Goal: Transaction & Acquisition: Book appointment/travel/reservation

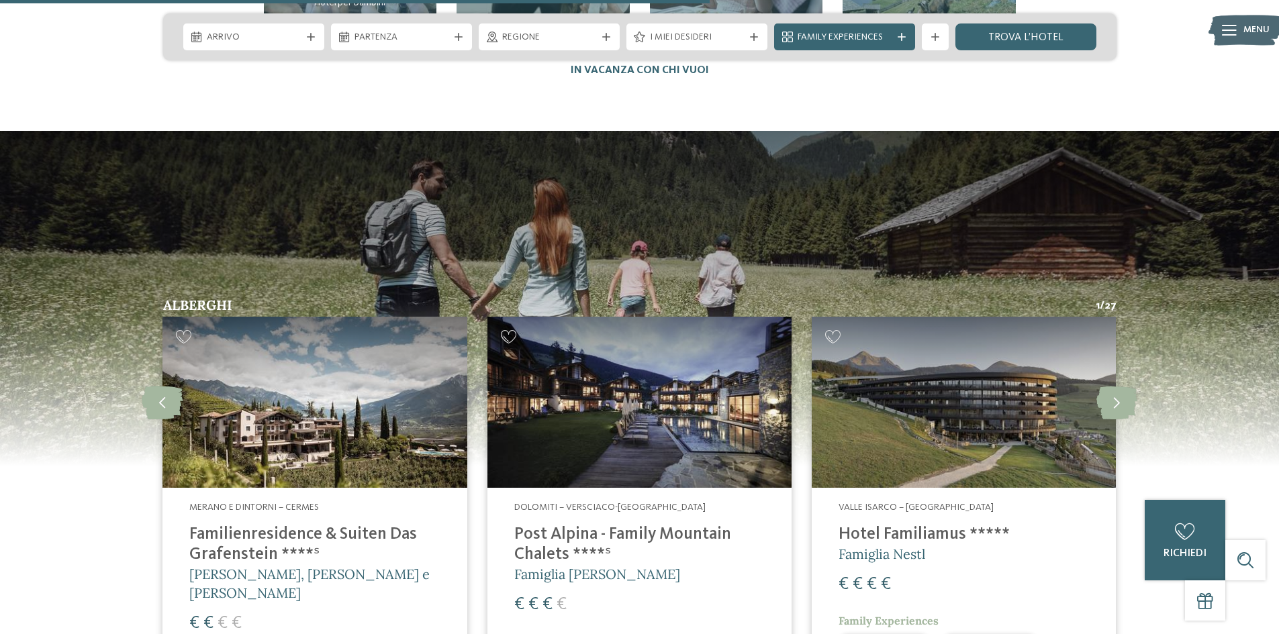
scroll to position [3357, 0]
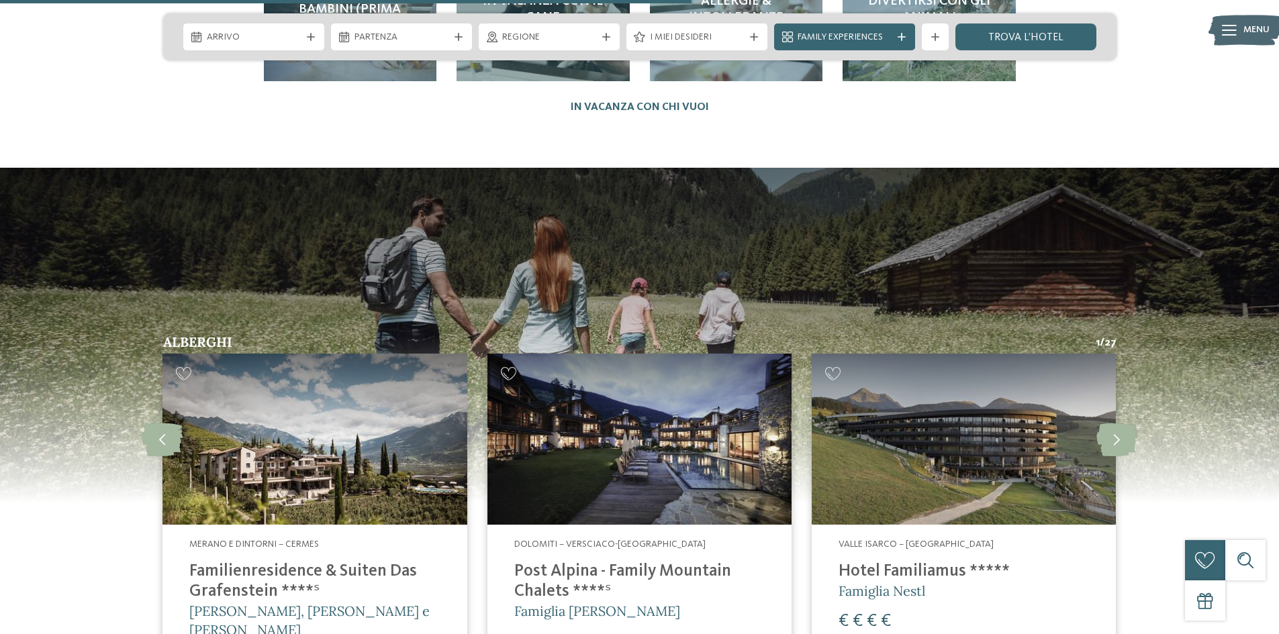
click at [884, 464] on img at bounding box center [964, 439] width 304 height 171
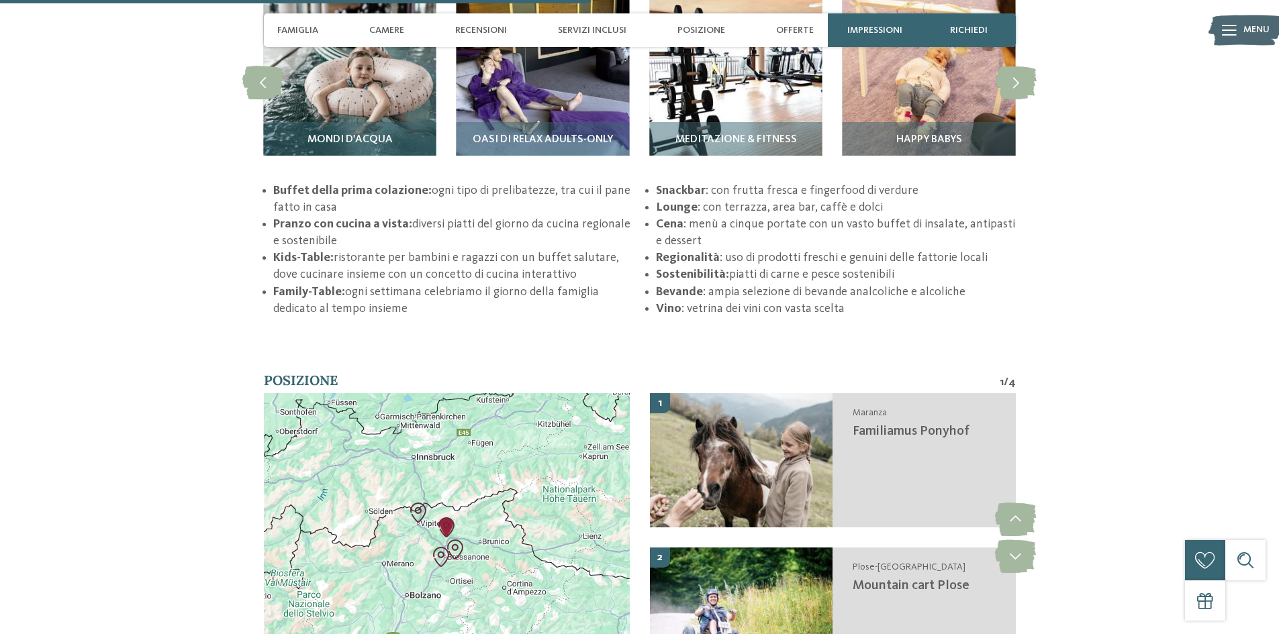
scroll to position [2417, 0]
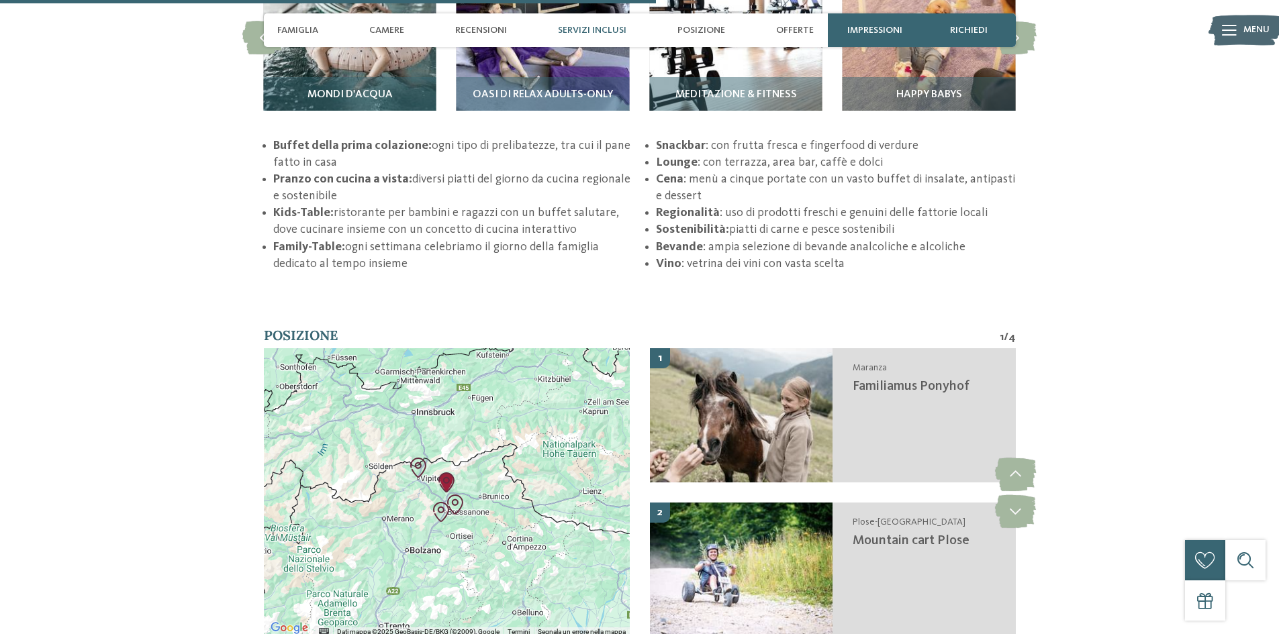
click at [582, 29] on span "Servizi inclusi" at bounding box center [592, 30] width 68 height 11
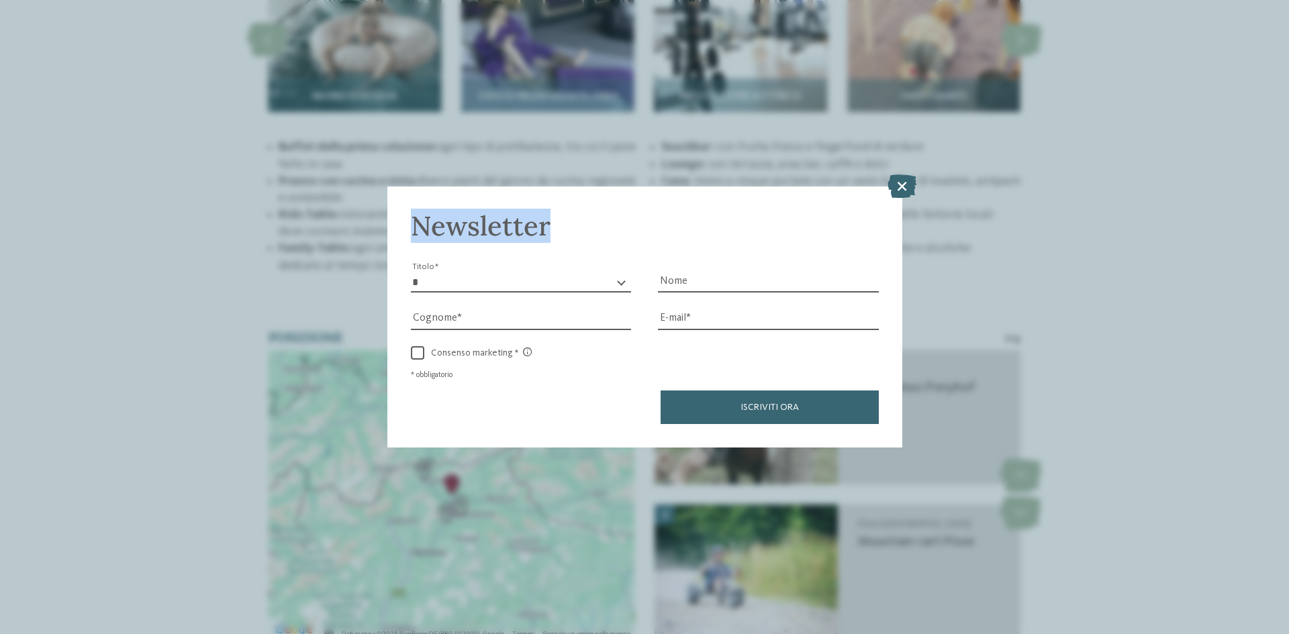
click at [916, 185] on div "Newsletter * ****** ******* ******** ****** Titolo Nome Cognome Fax" at bounding box center [644, 317] width 1289 height 634
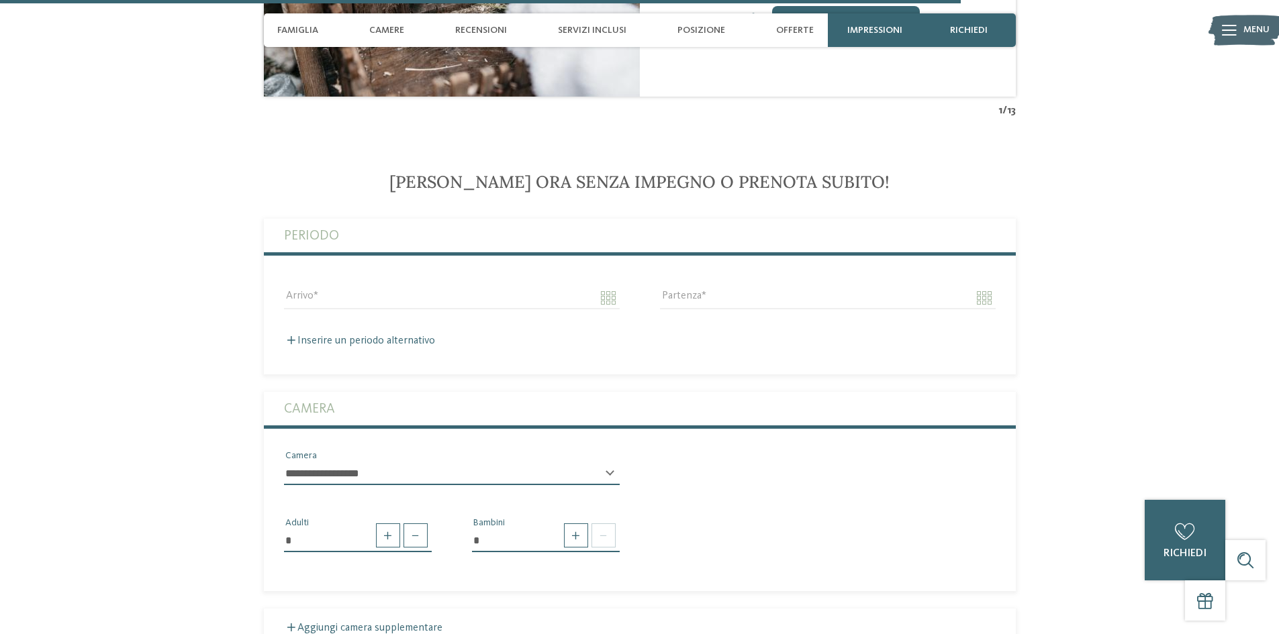
scroll to position [3491, 0]
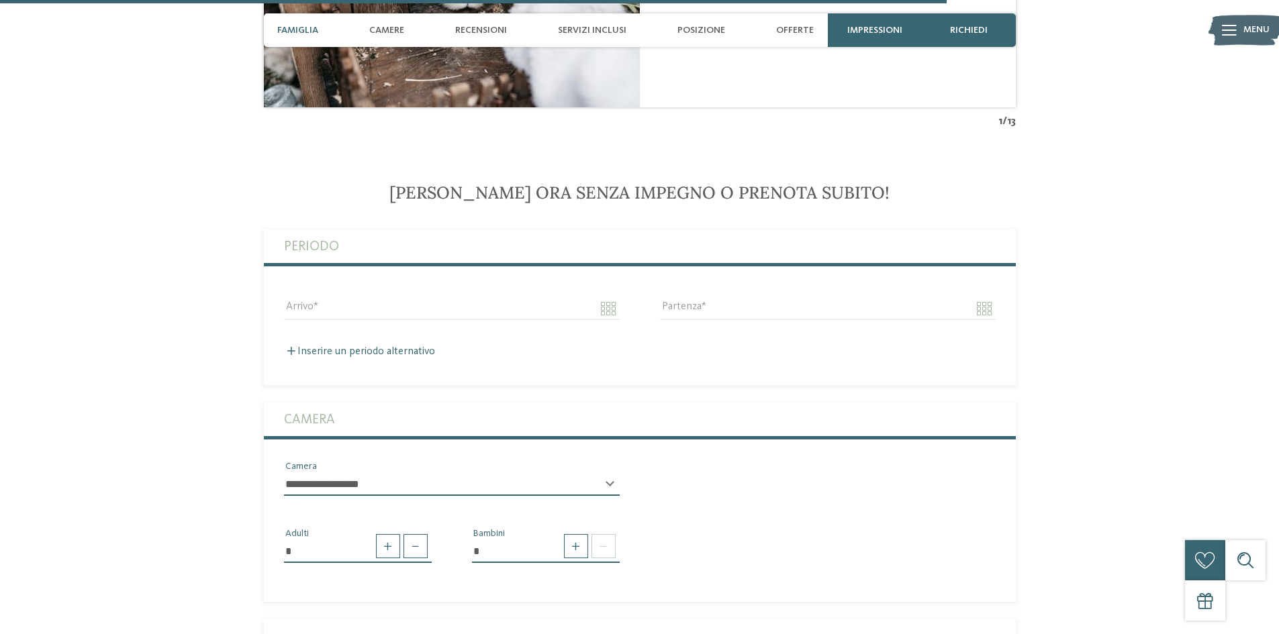
click at [303, 29] on span "Famiglia" at bounding box center [297, 30] width 41 height 11
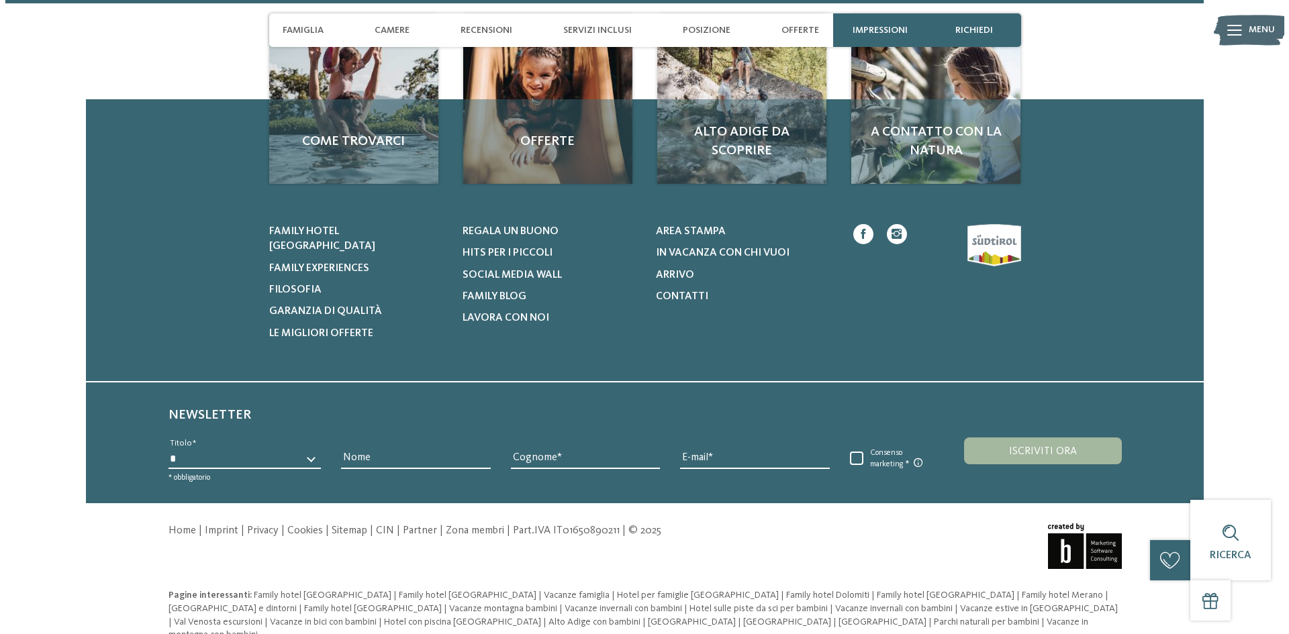
scroll to position [0, 0]
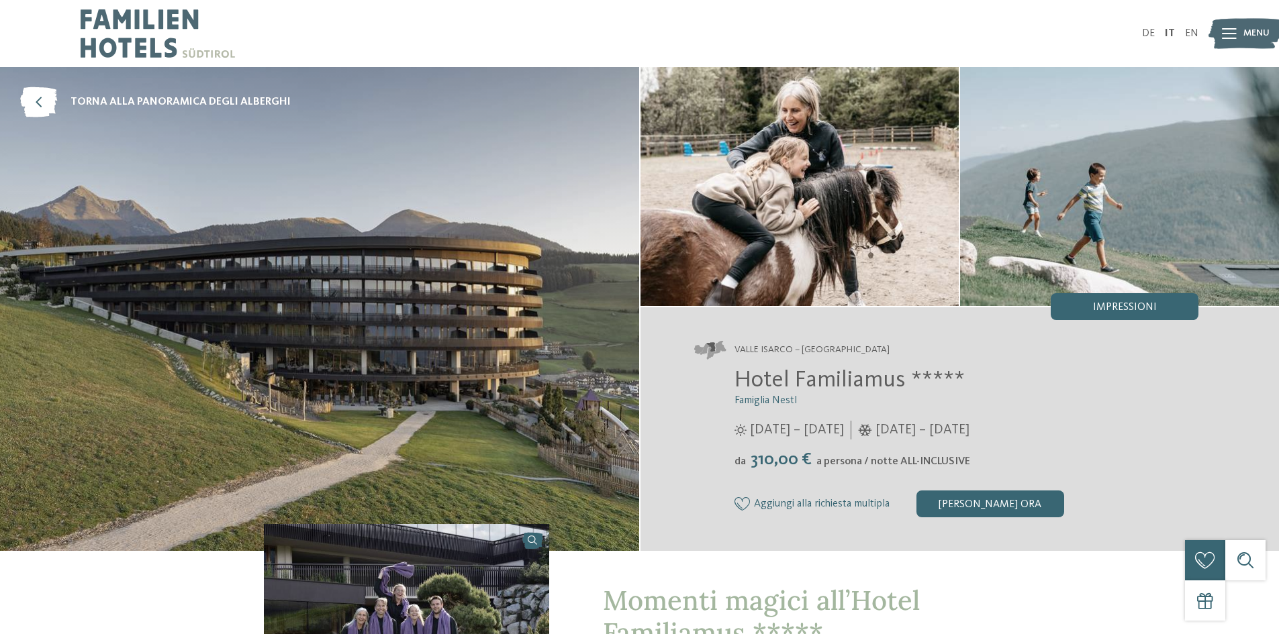
click at [1245, 30] on span "Menu" at bounding box center [1256, 33] width 26 height 13
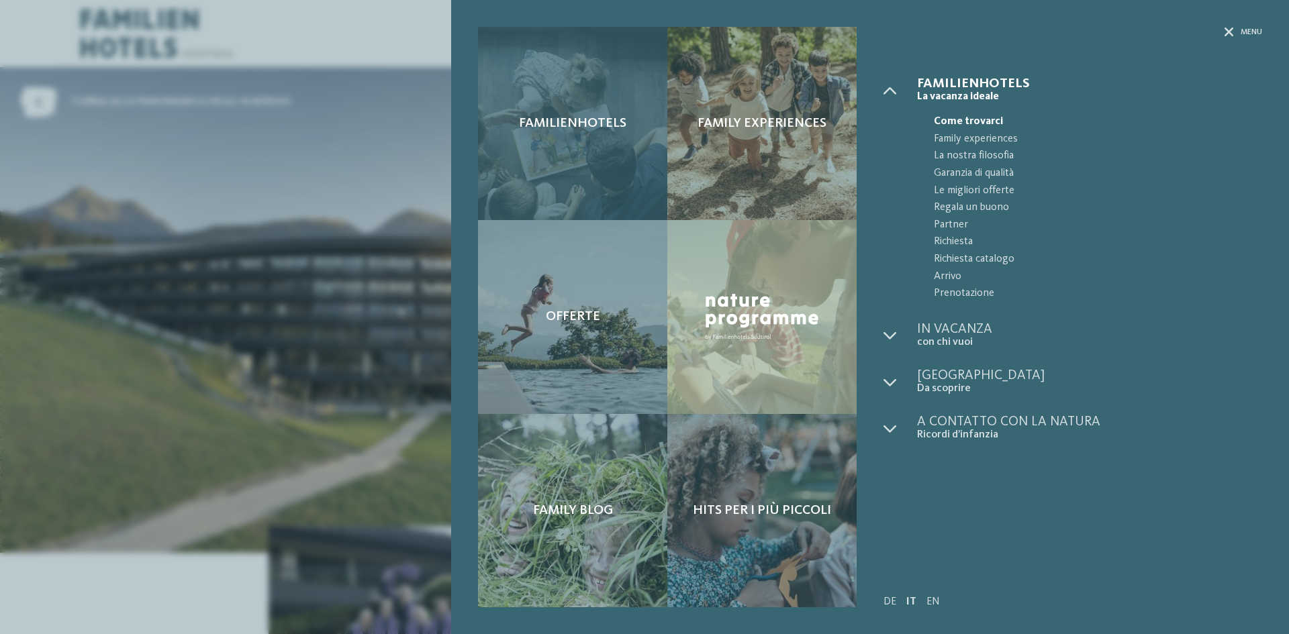
click at [557, 110] on div "Familienhotels" at bounding box center [572, 123] width 189 height 193
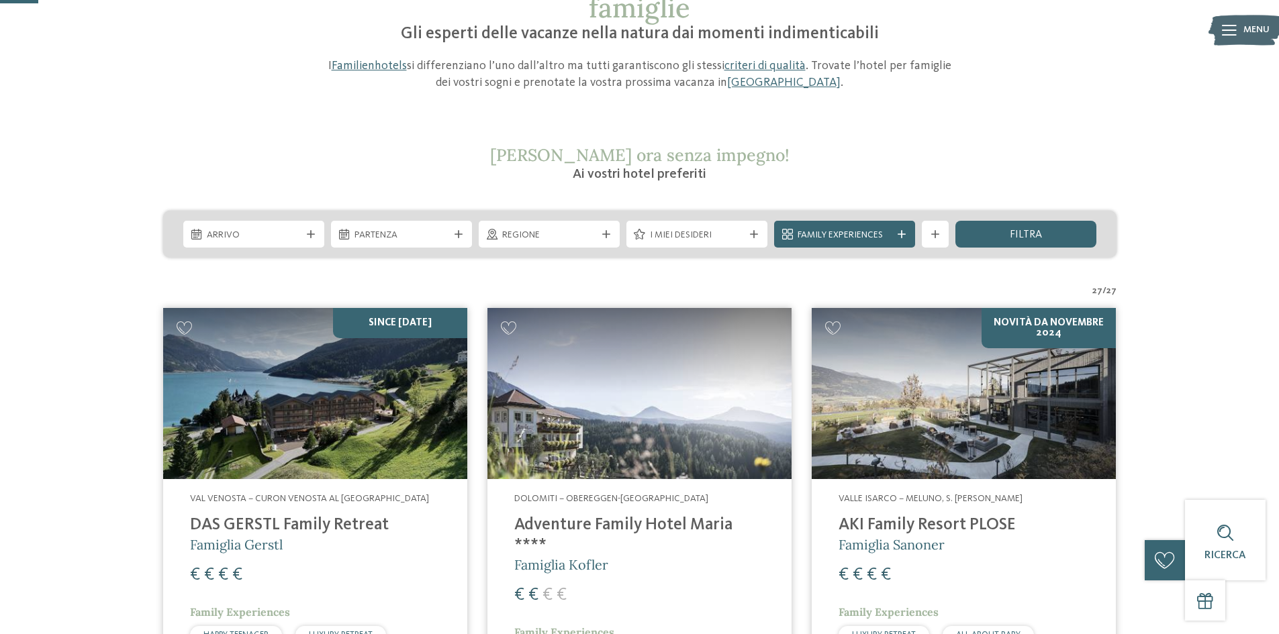
scroll to position [201, 0]
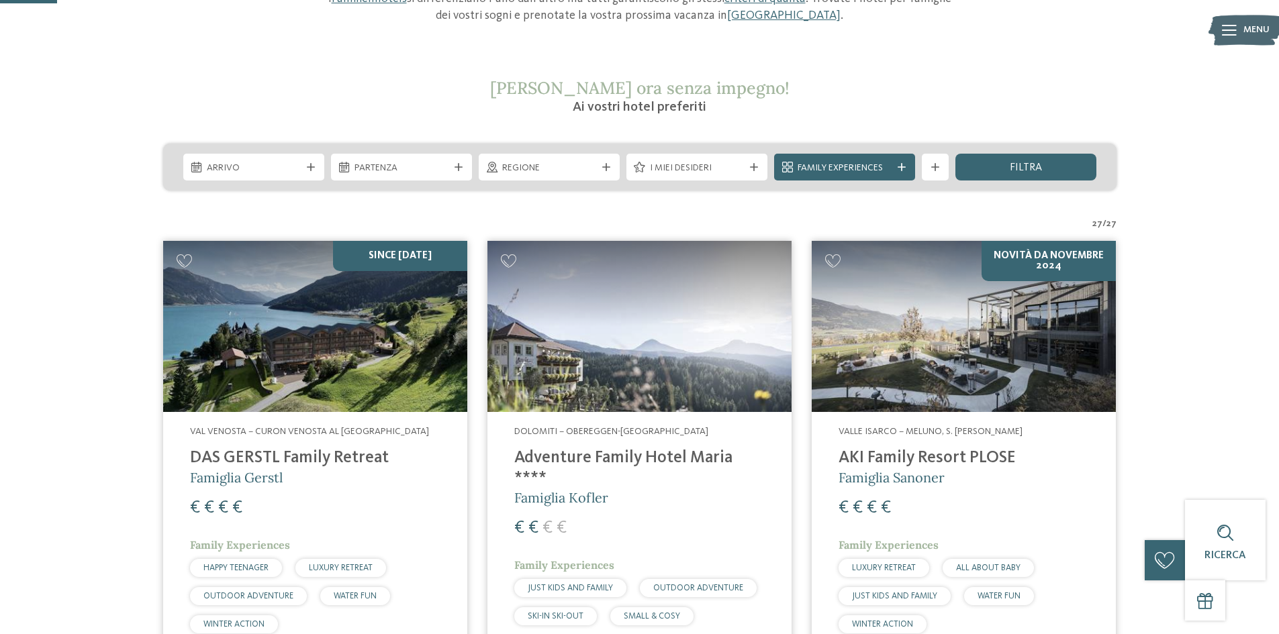
click at [216, 348] on img at bounding box center [315, 326] width 304 height 171
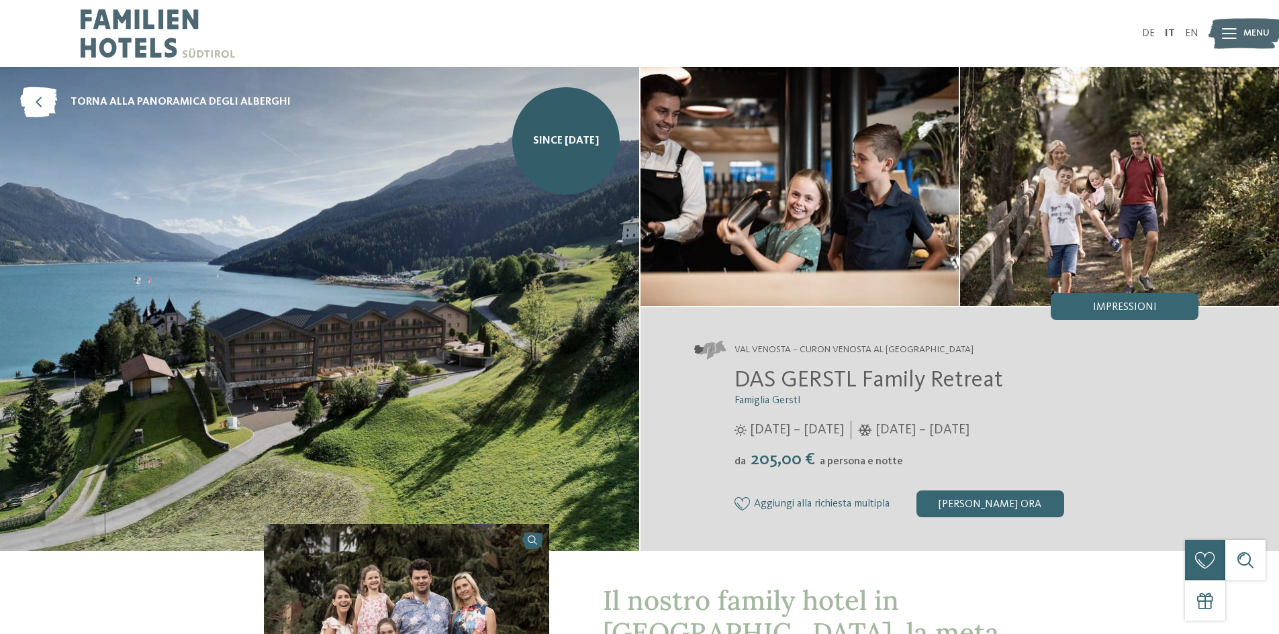
click at [216, 348] on img at bounding box center [319, 309] width 639 height 484
click at [538, 136] on span "SINCE MAY 2025" at bounding box center [566, 141] width 66 height 15
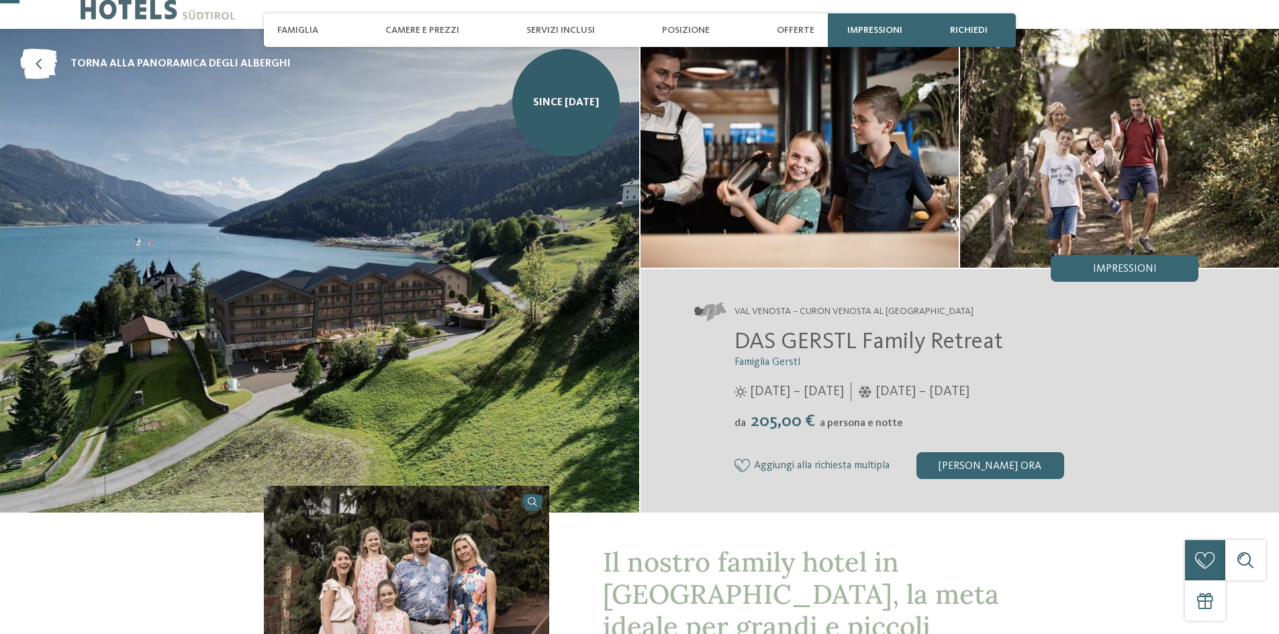
scroll to position [67, 0]
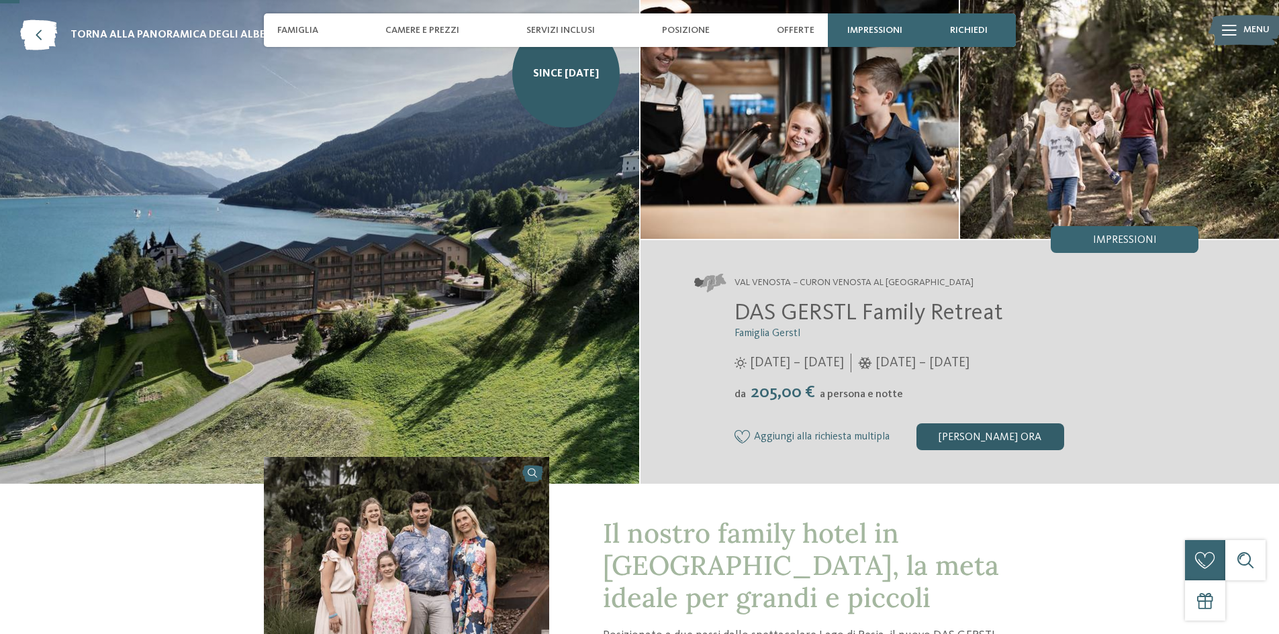
click at [1036, 448] on div "[PERSON_NAME] ora" at bounding box center [990, 437] width 148 height 27
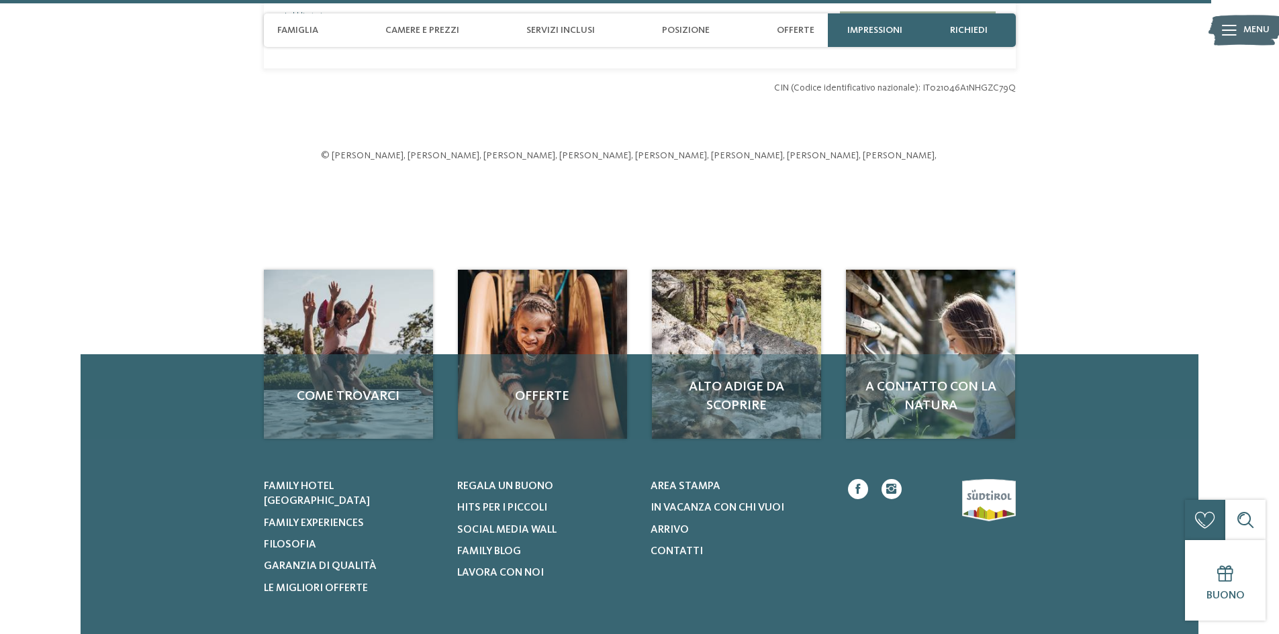
scroll to position [4246, 0]
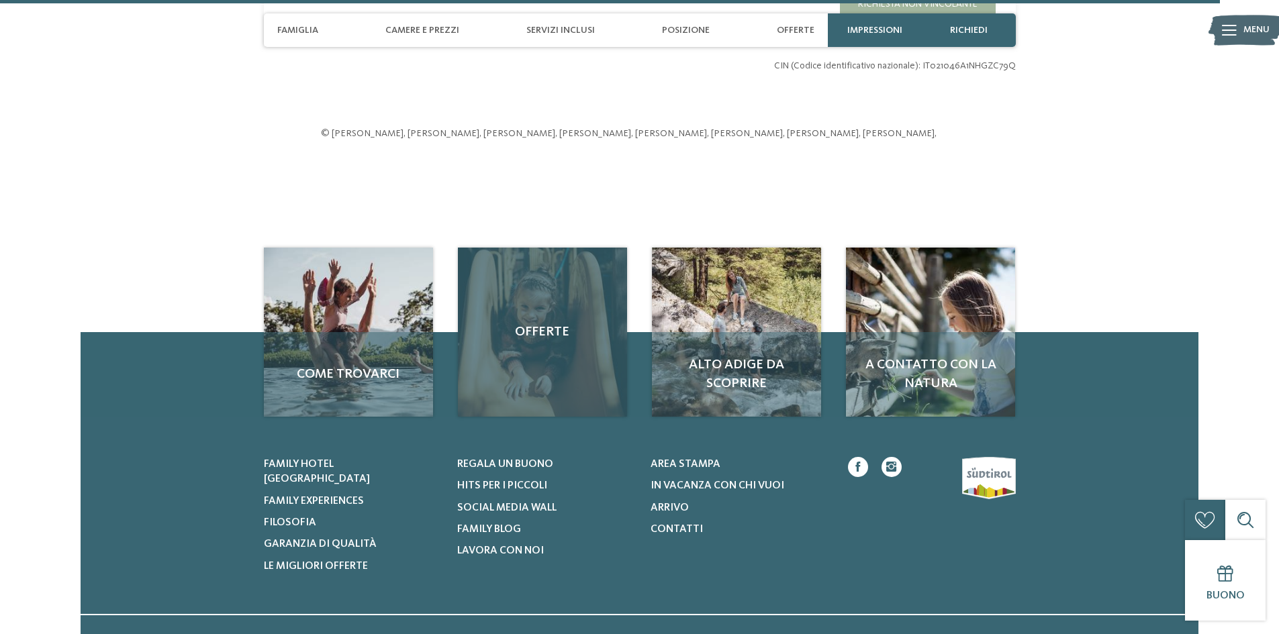
click at [477, 248] on div "Offerte" at bounding box center [542, 332] width 169 height 169
click at [522, 323] on span "Offerte" at bounding box center [542, 332] width 142 height 19
click at [563, 256] on div "Offerte" at bounding box center [542, 332] width 169 height 169
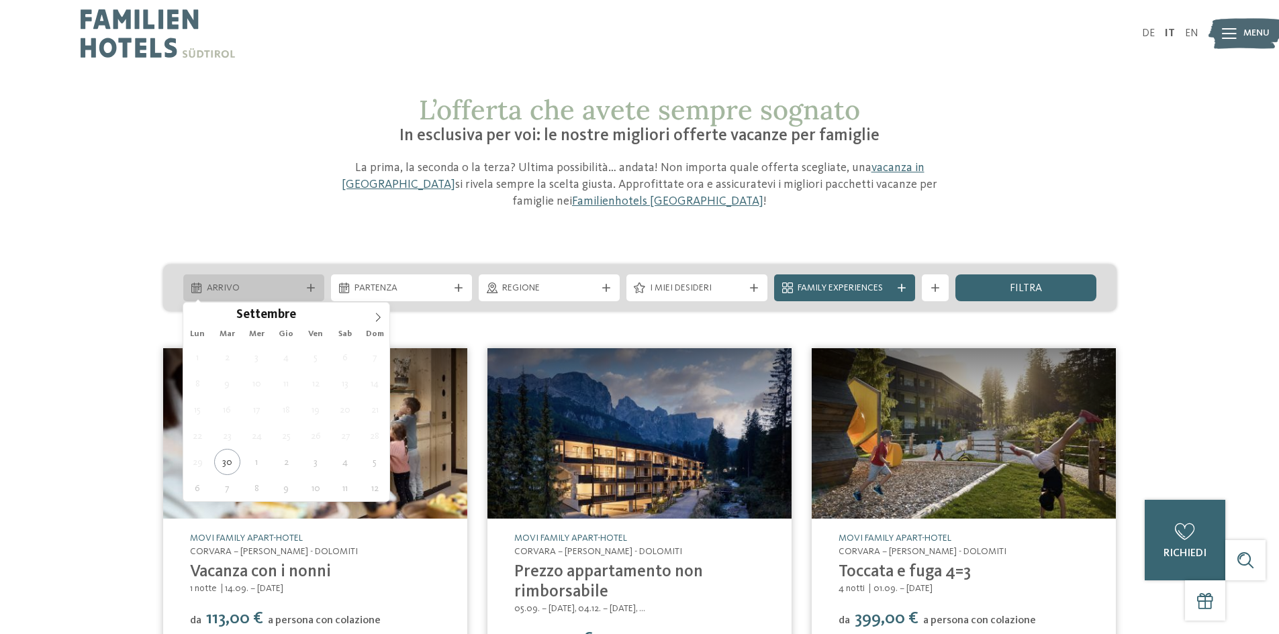
drag, startPoint x: 214, startPoint y: 283, endPoint x: 243, endPoint y: 293, distance: 31.4
click at [214, 284] on span "Arrivo" at bounding box center [254, 288] width 94 height 13
click at [376, 323] on span at bounding box center [378, 314] width 23 height 23
click at [376, 312] on span at bounding box center [378, 314] width 23 height 23
click at [385, 322] on span at bounding box center [378, 314] width 23 height 23
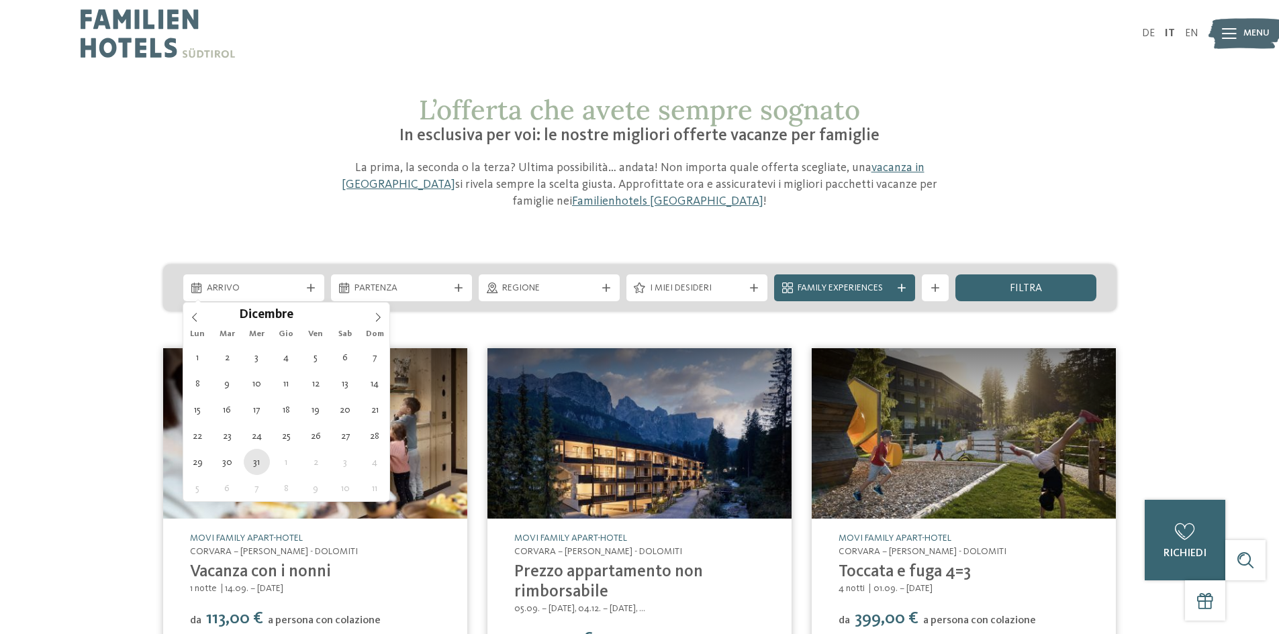
type div "31.12.2025"
type input "****"
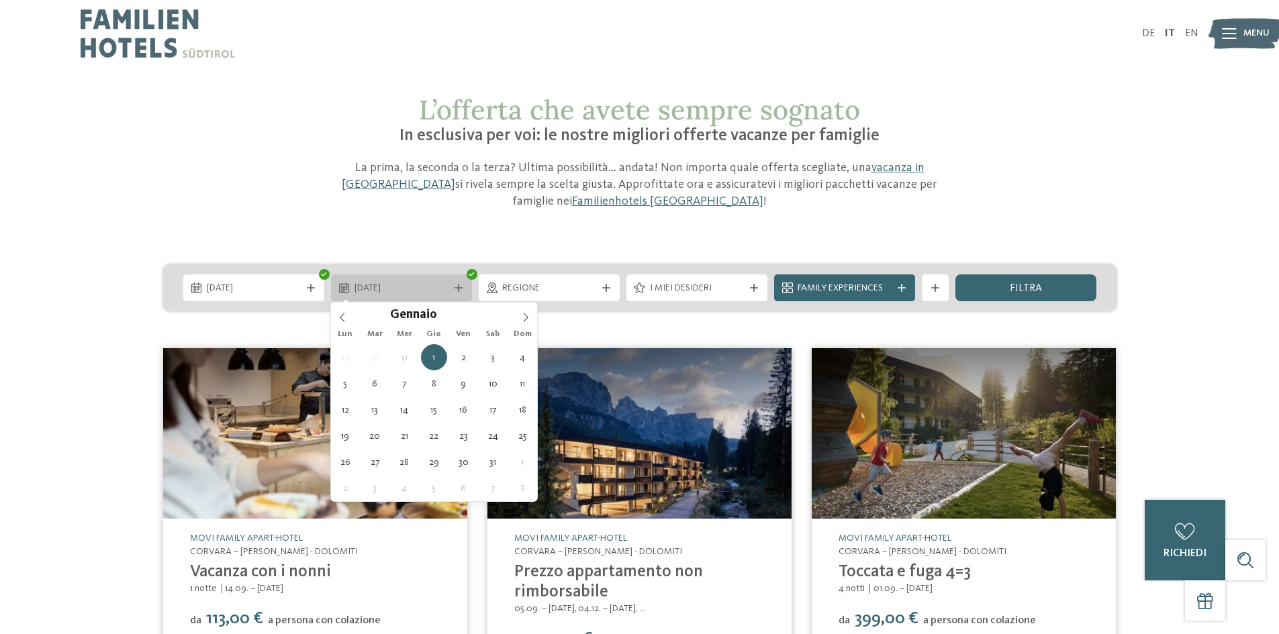
click at [404, 276] on div "01.01.2026" at bounding box center [401, 288] width 141 height 27
type div "04.01.2026"
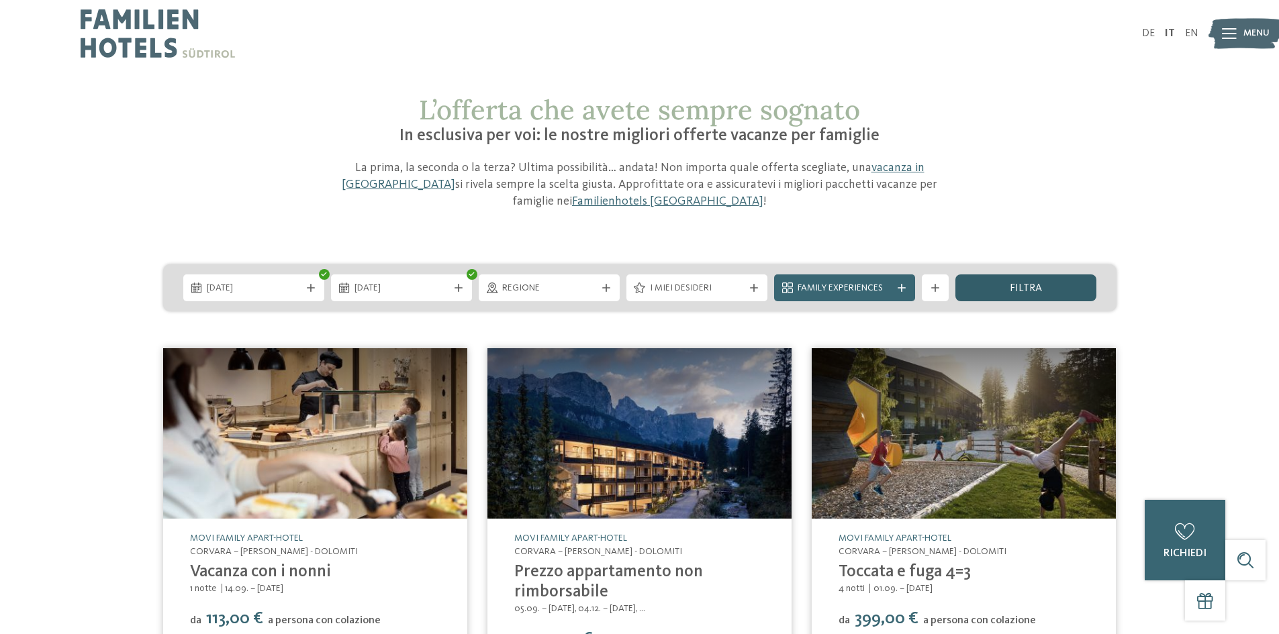
drag, startPoint x: 1018, startPoint y: 295, endPoint x: 1025, endPoint y: 293, distance: 7.7
click at [1019, 295] on div "filtra" at bounding box center [1025, 288] width 141 height 27
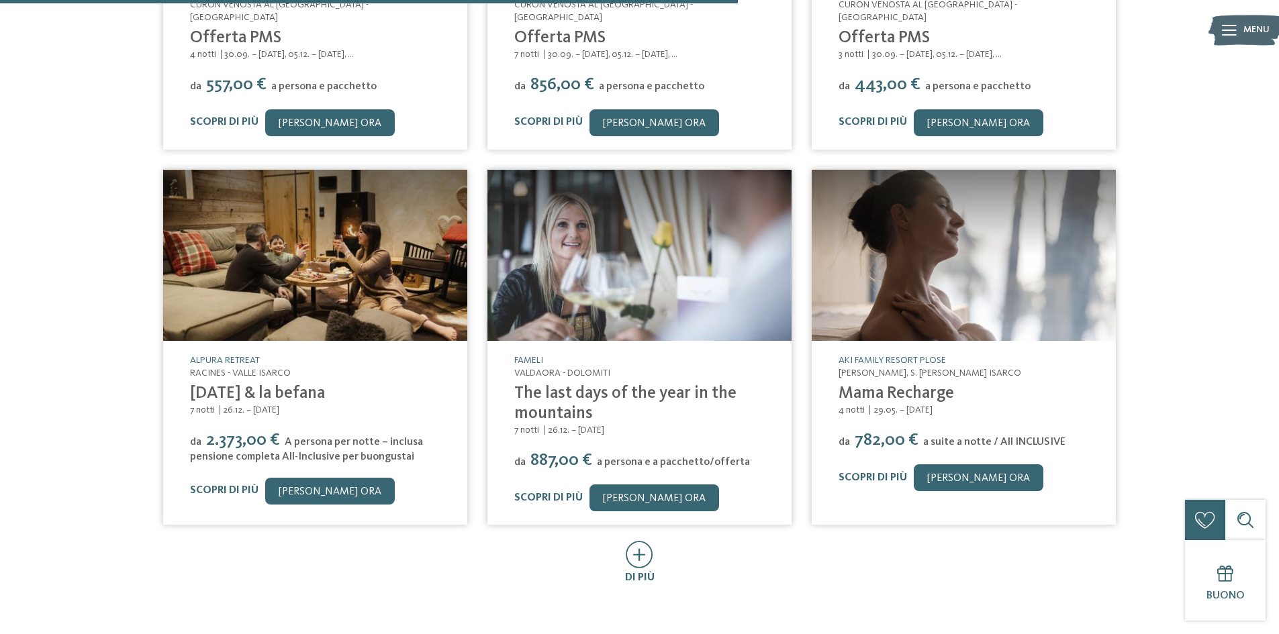
scroll to position [749, 0]
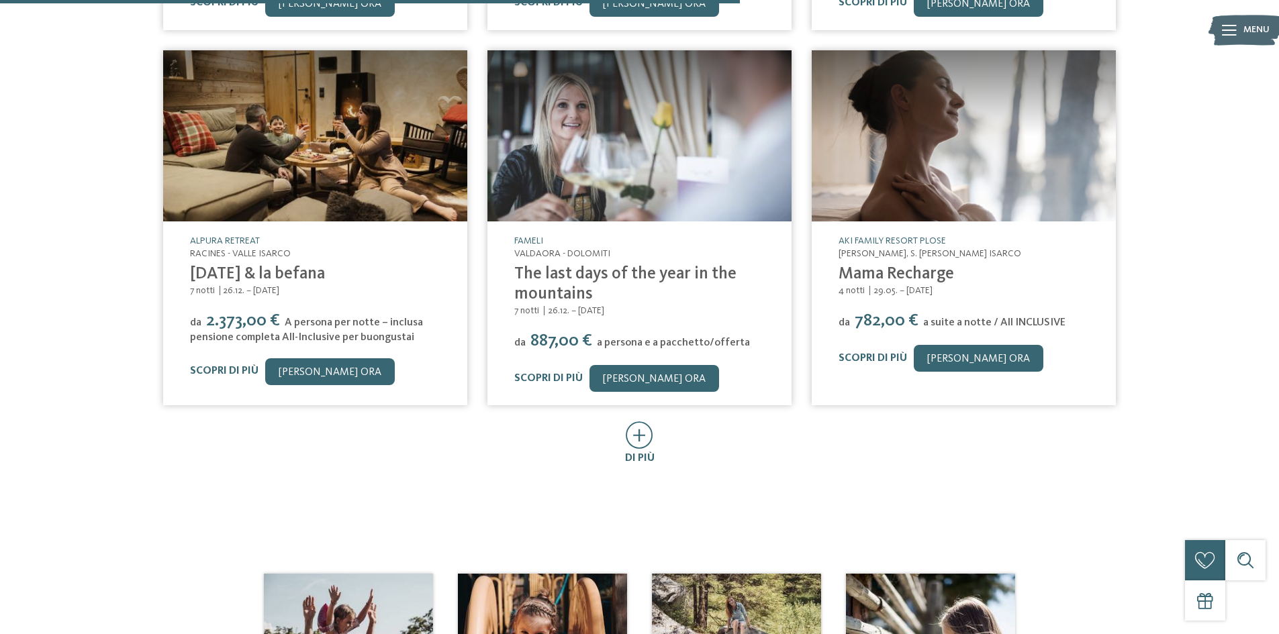
drag, startPoint x: 639, startPoint y: 431, endPoint x: 527, endPoint y: 490, distance: 126.7
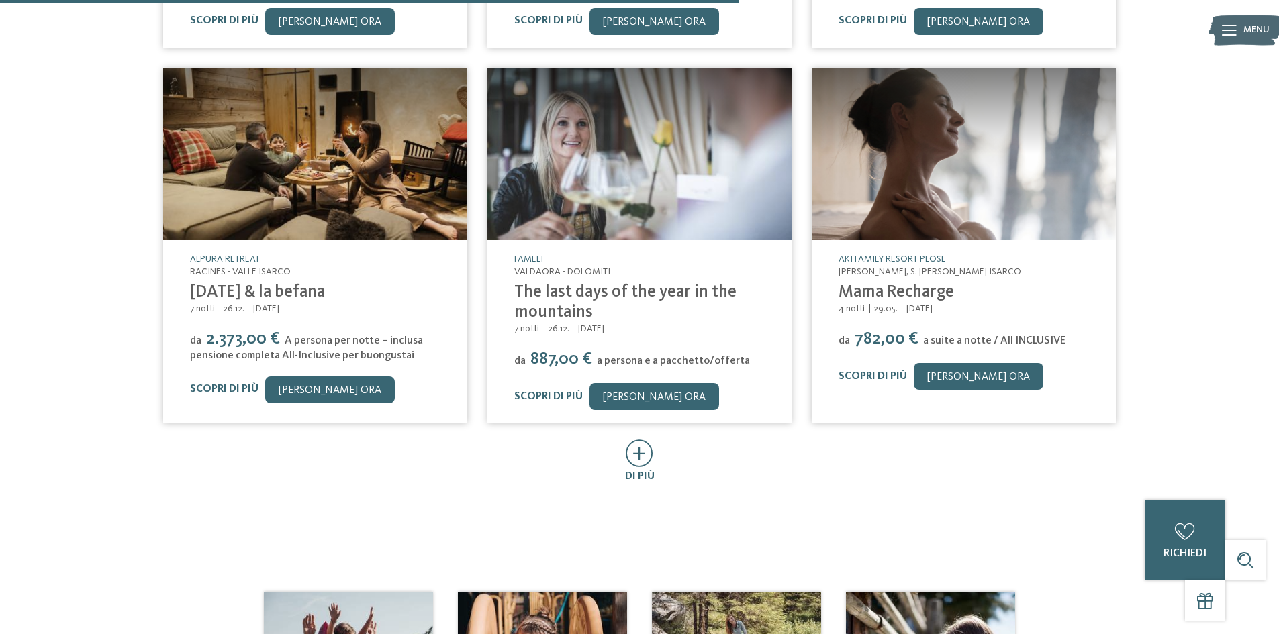
scroll to position [681, 0]
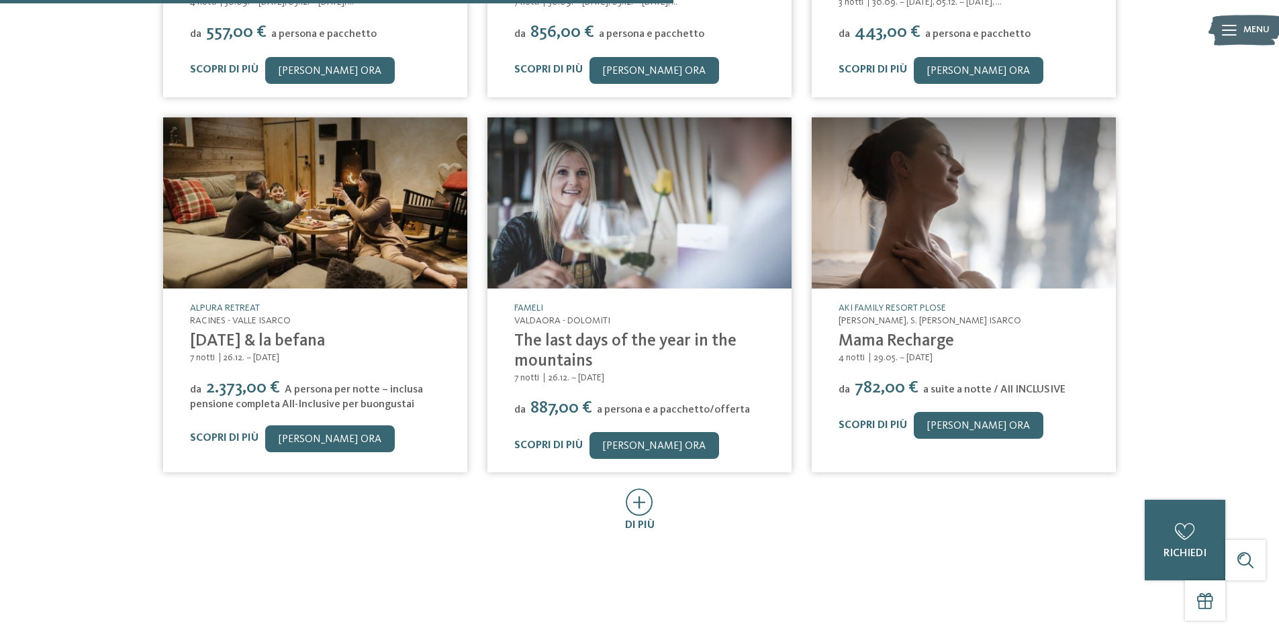
click at [657, 493] on div "di più" at bounding box center [640, 511] width 974 height 44
click at [645, 496] on icon at bounding box center [640, 503] width 28 height 28
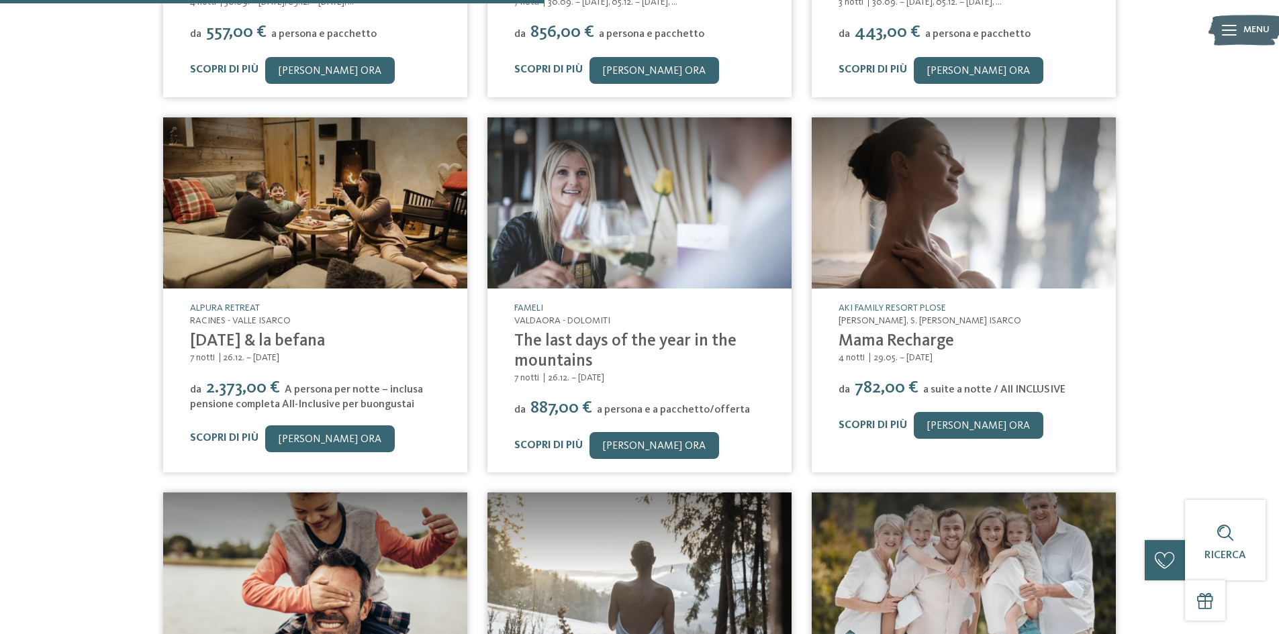
click at [194, 187] on img at bounding box center [315, 202] width 304 height 171
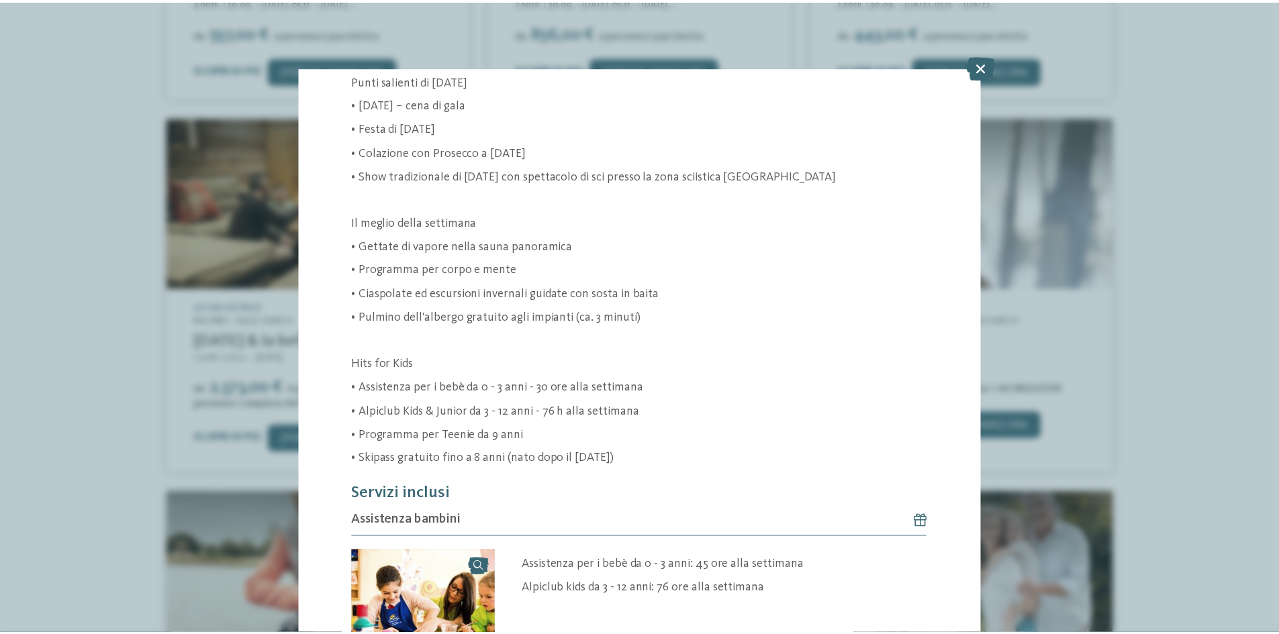
scroll to position [983, 0]
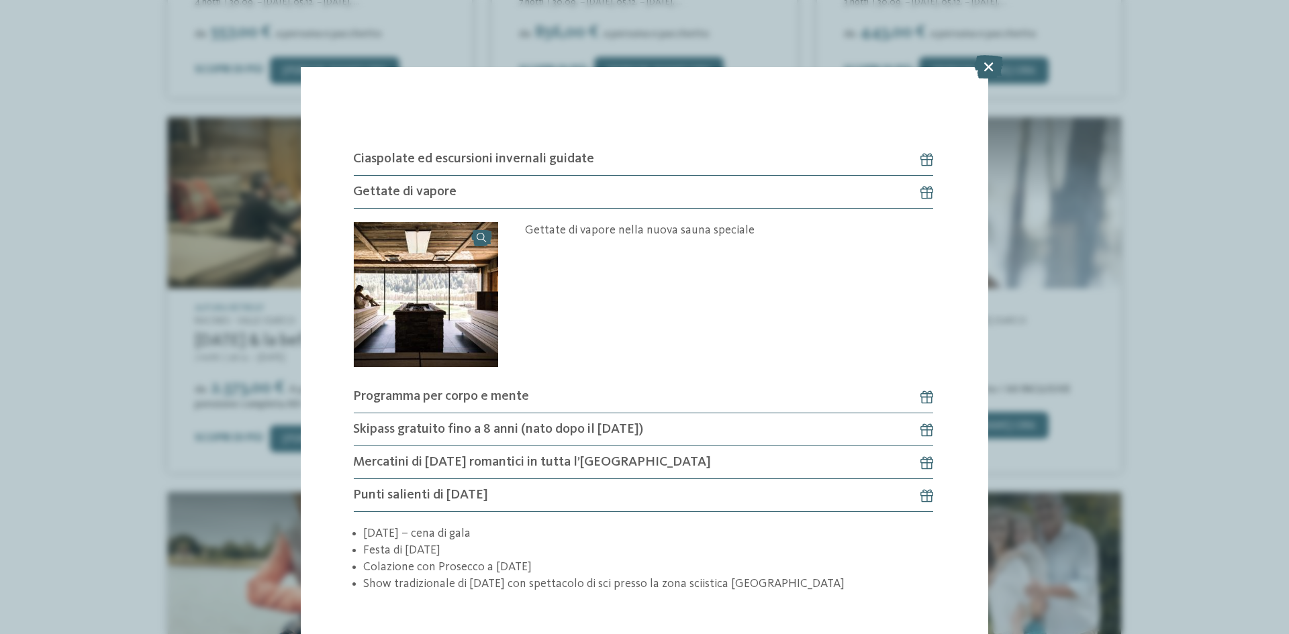
drag, startPoint x: 749, startPoint y: 460, endPoint x: 717, endPoint y: 510, distance: 58.9
click at [717, 510] on div "Assistenza bambini" at bounding box center [643, 199] width 580 height 816
click at [925, 489] on icon at bounding box center [920, 495] width 26 height 13
click at [982, 62] on icon at bounding box center [988, 66] width 29 height 23
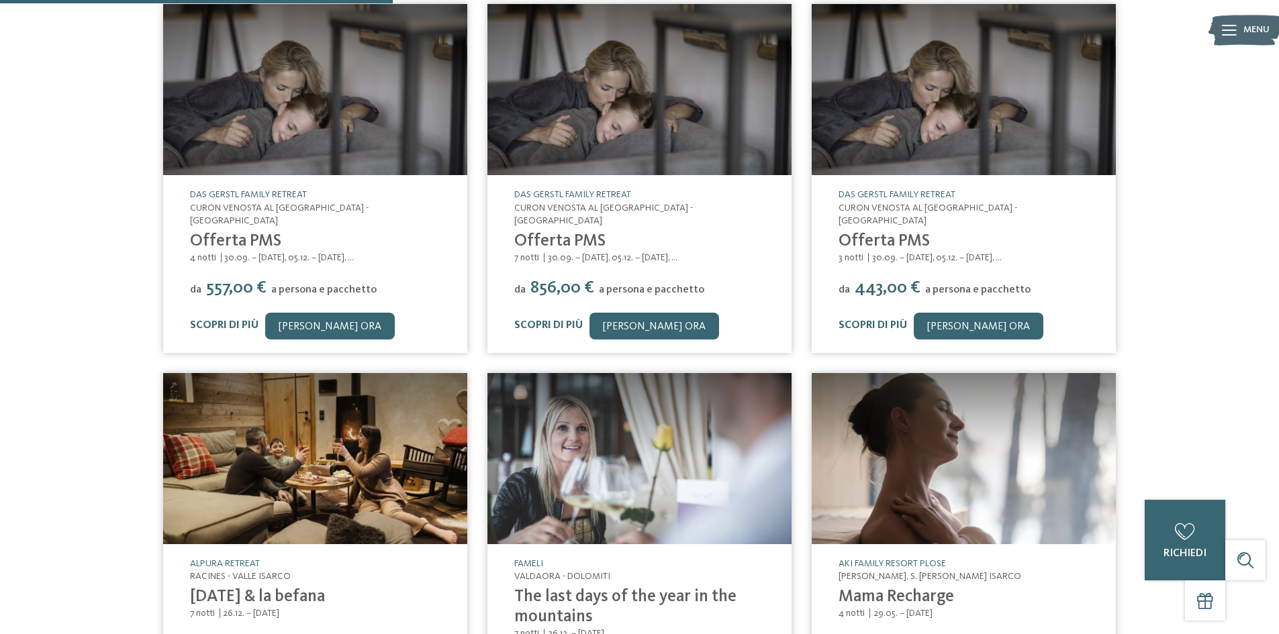
scroll to position [413, 0]
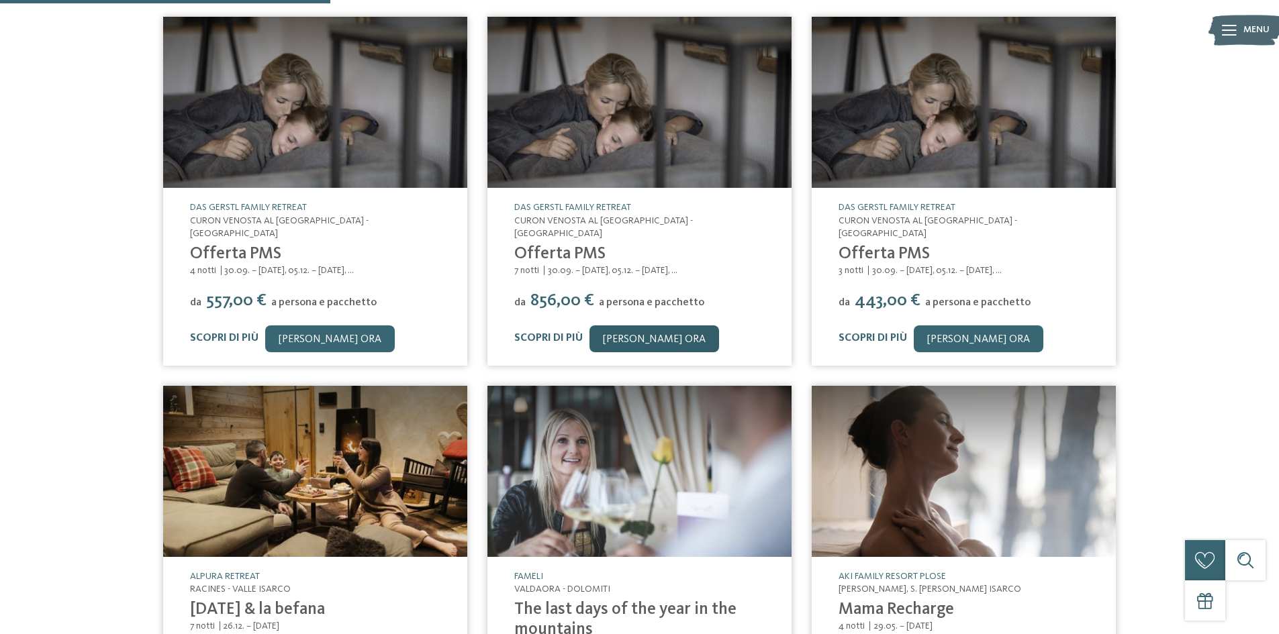
click at [661, 326] on link "[PERSON_NAME] ora" at bounding box center [655, 339] width 130 height 27
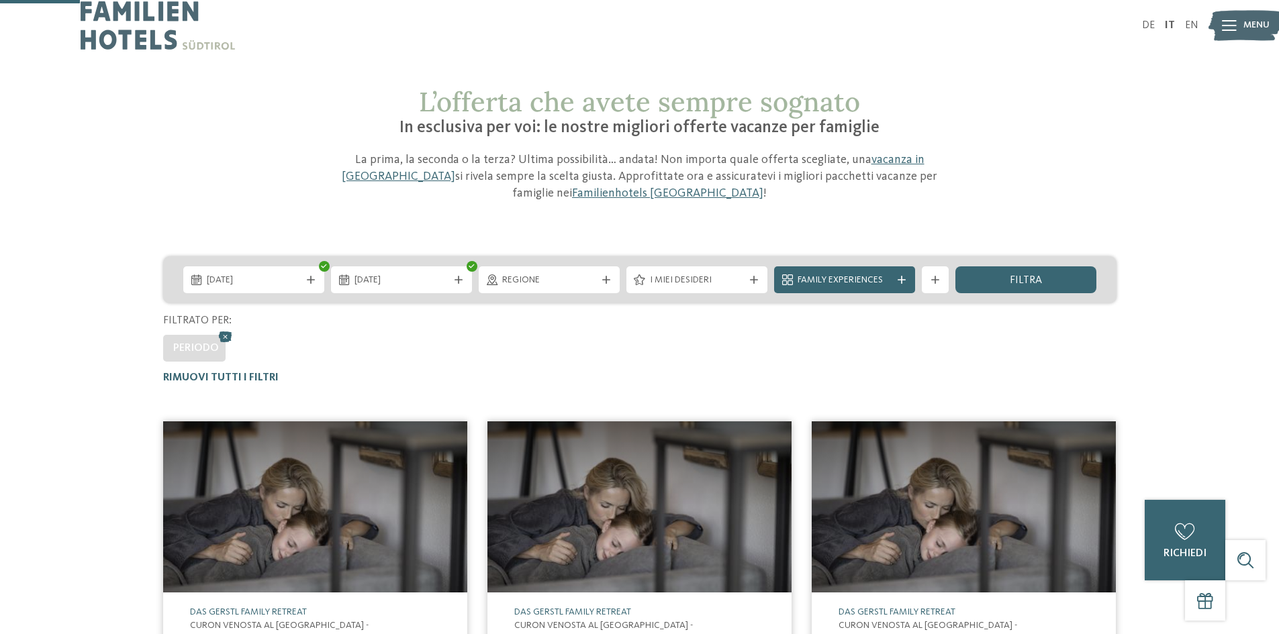
scroll to position [0, 0]
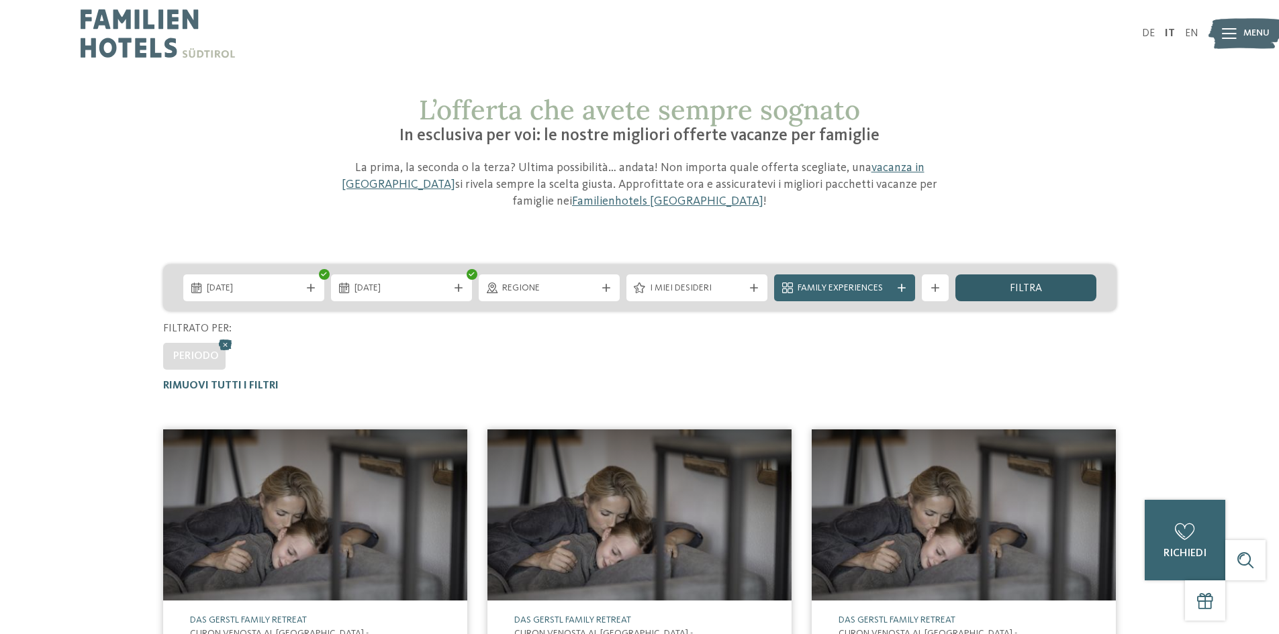
click at [1071, 295] on div "filtra" at bounding box center [1025, 288] width 141 height 27
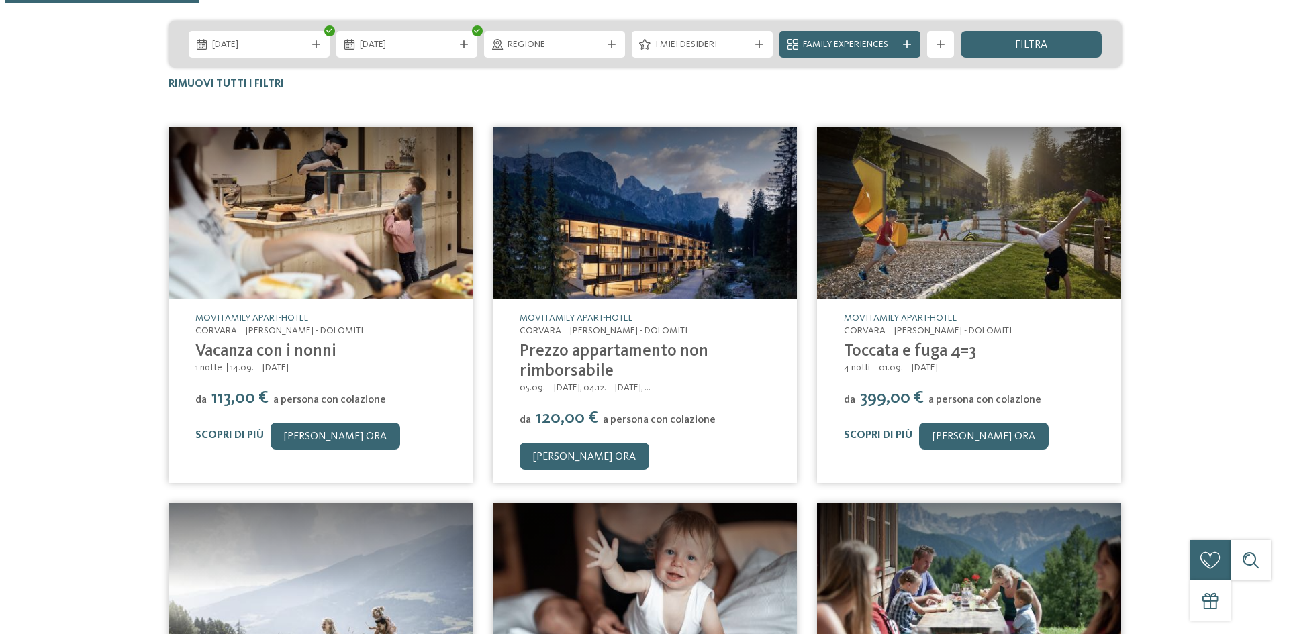
scroll to position [269, 0]
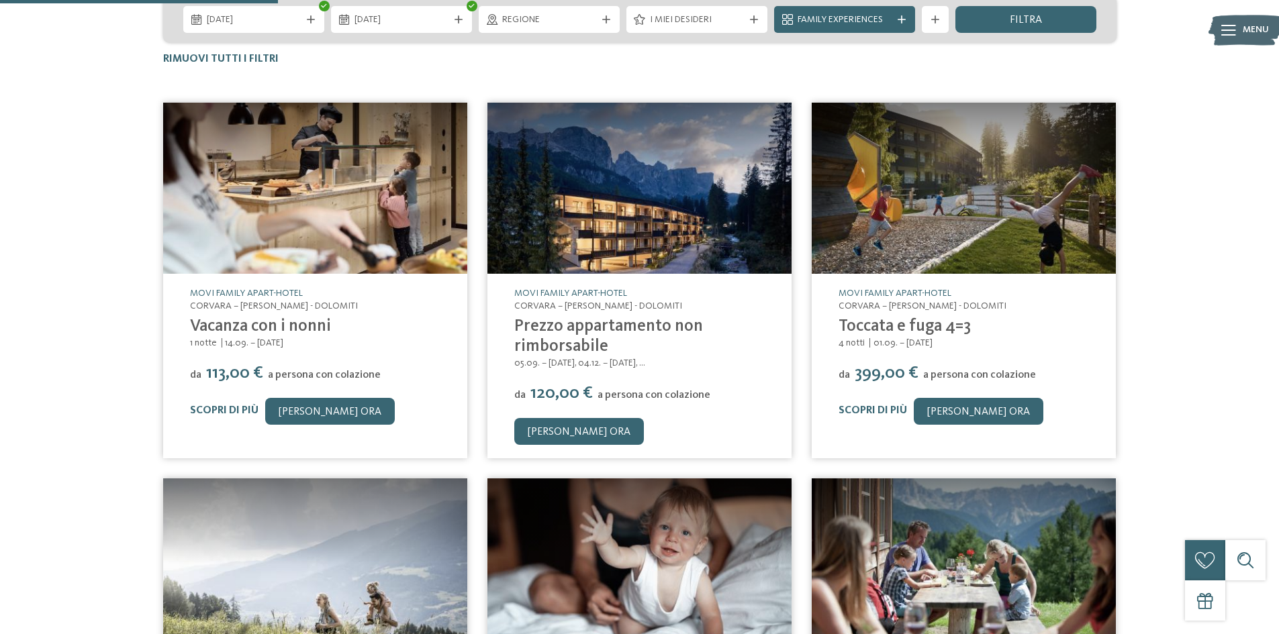
click at [607, 154] on img at bounding box center [639, 188] width 304 height 171
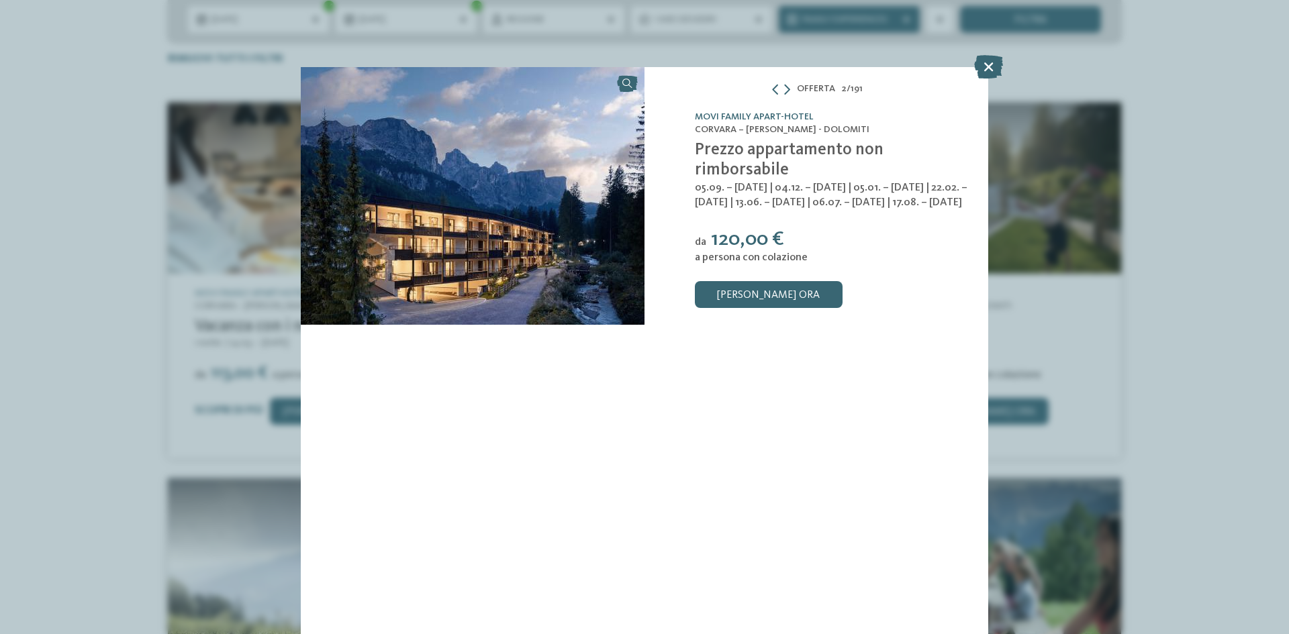
drag, startPoint x: 761, startPoint y: 177, endPoint x: 756, endPoint y: 206, distance: 29.9
click at [756, 206] on span "05.09. – 05.10.2025 | 04.12. – 25.12.2025 | 05.01. – 07.02.2026 | 22.02. – 08.0…" at bounding box center [831, 196] width 273 height 26
click at [757, 163] on span "Prezzo appartamento non rimborsabile" at bounding box center [789, 160] width 189 height 37
click at [751, 308] on link "[PERSON_NAME] ora" at bounding box center [769, 294] width 148 height 27
click at [956, 62] on div "Offerta 2 / 191 slide 2 of 191 da" at bounding box center [644, 317] width 1289 height 634
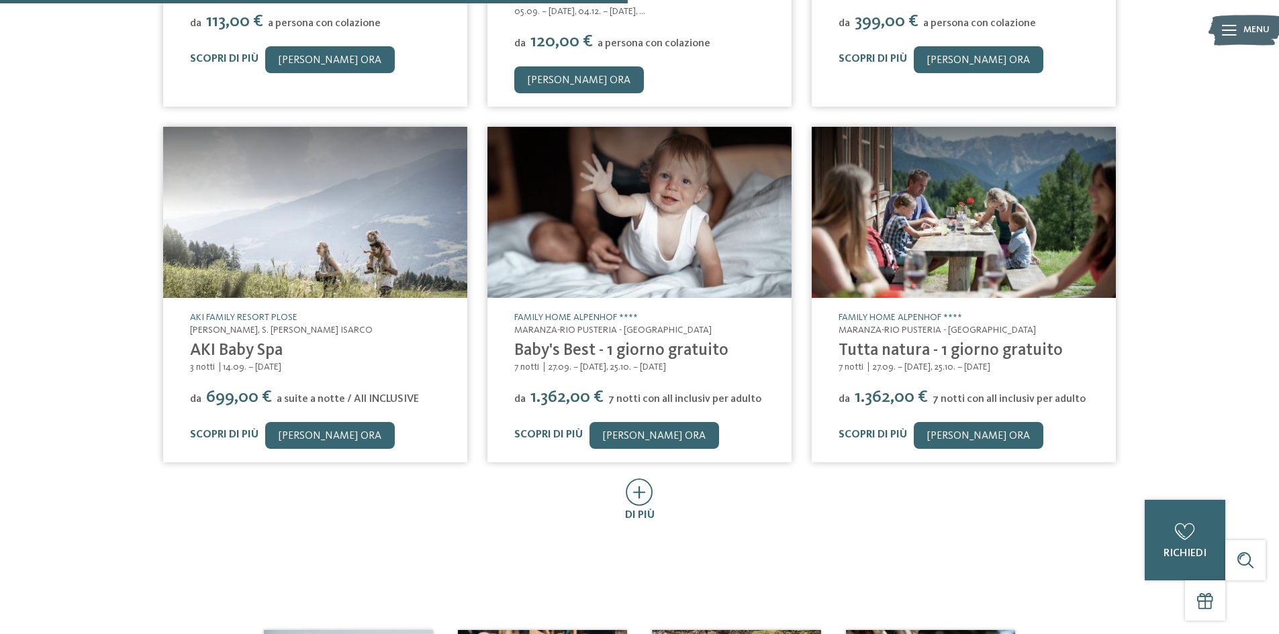
scroll to position [671, 0]
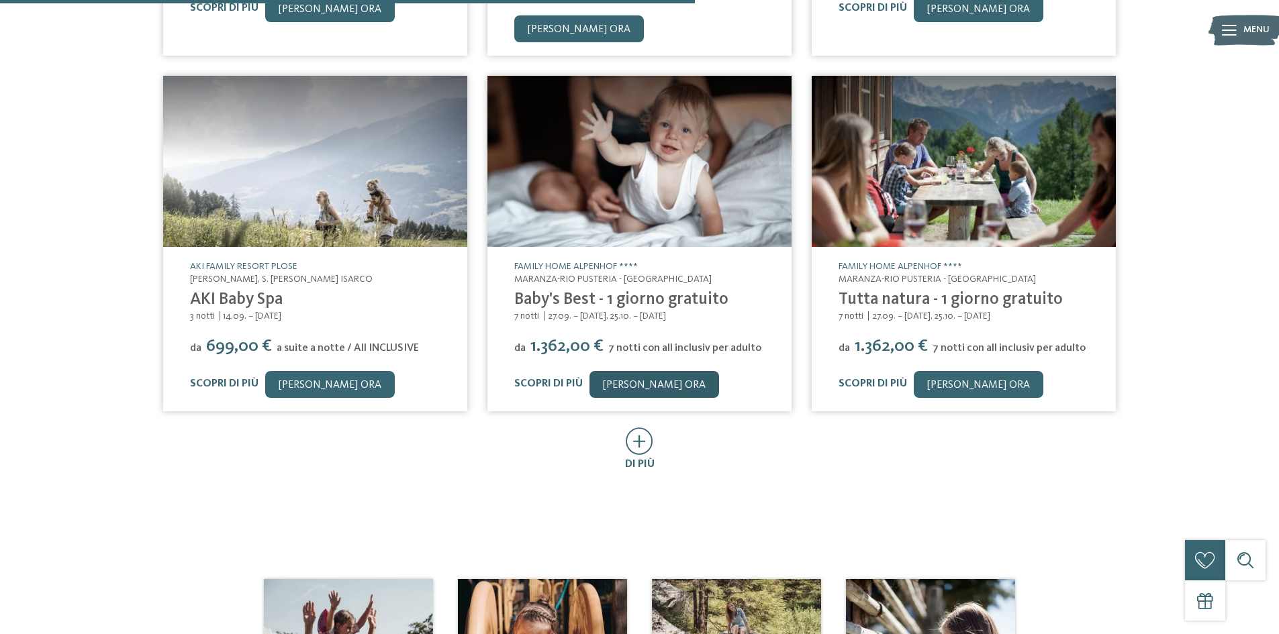
click at [665, 386] on link "[PERSON_NAME] ora" at bounding box center [655, 384] width 130 height 27
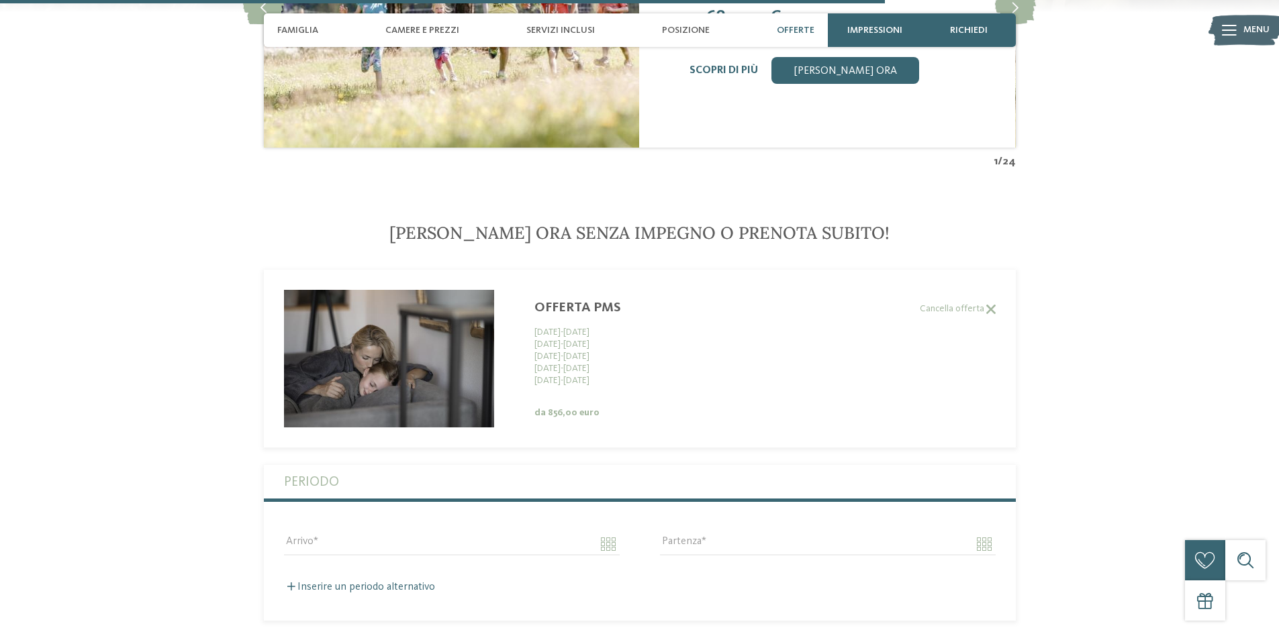
scroll to position [3219, 0]
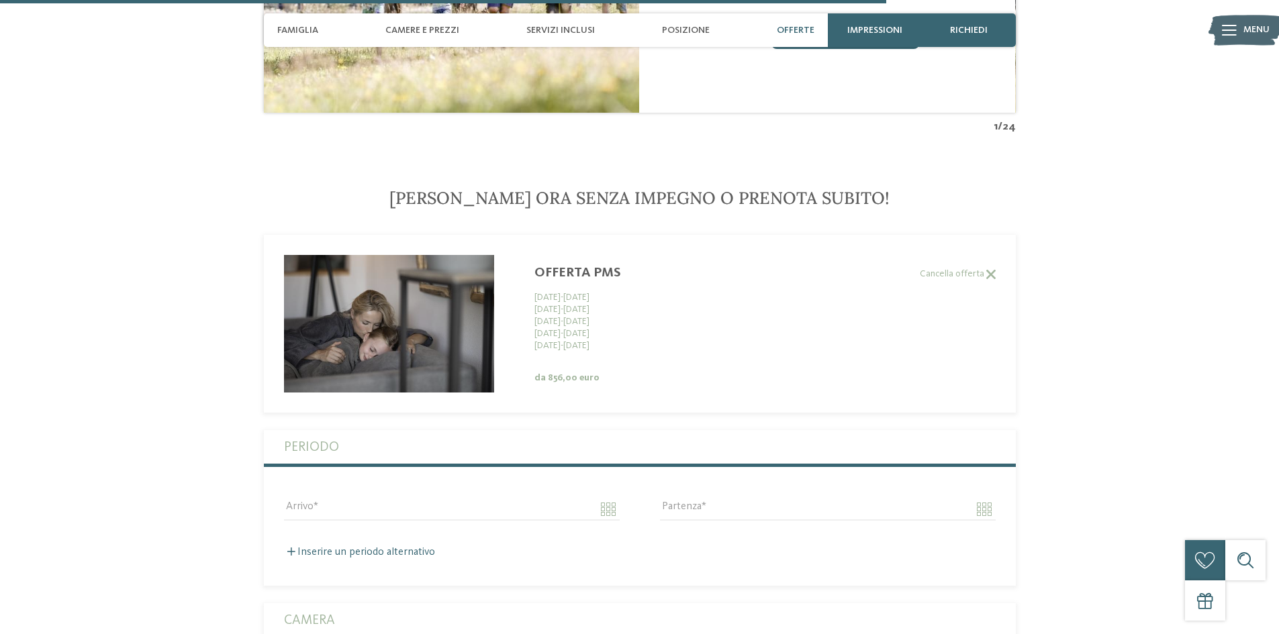
click at [583, 336] on div "Offerta PMS [DATE] - [DATE] [DATE] - [DATE] [DATE] - [DATE] [DATE] - [DATE] [DA…" at bounding box center [670, 324] width 273 height 119
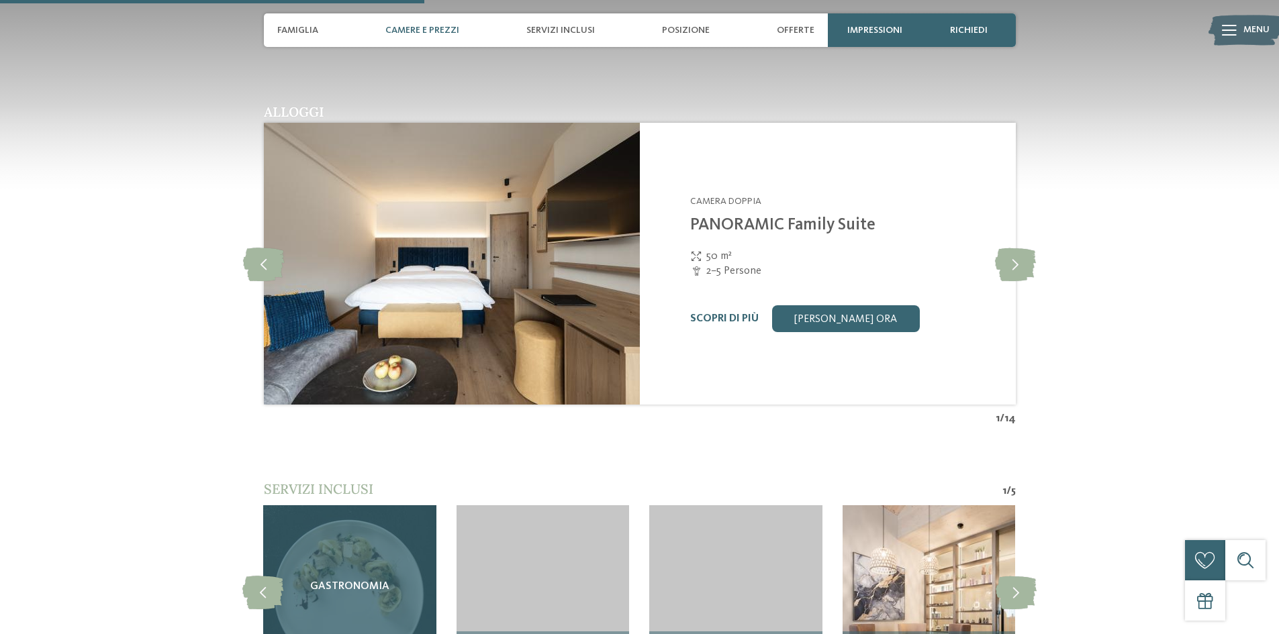
scroll to position [1540, 0]
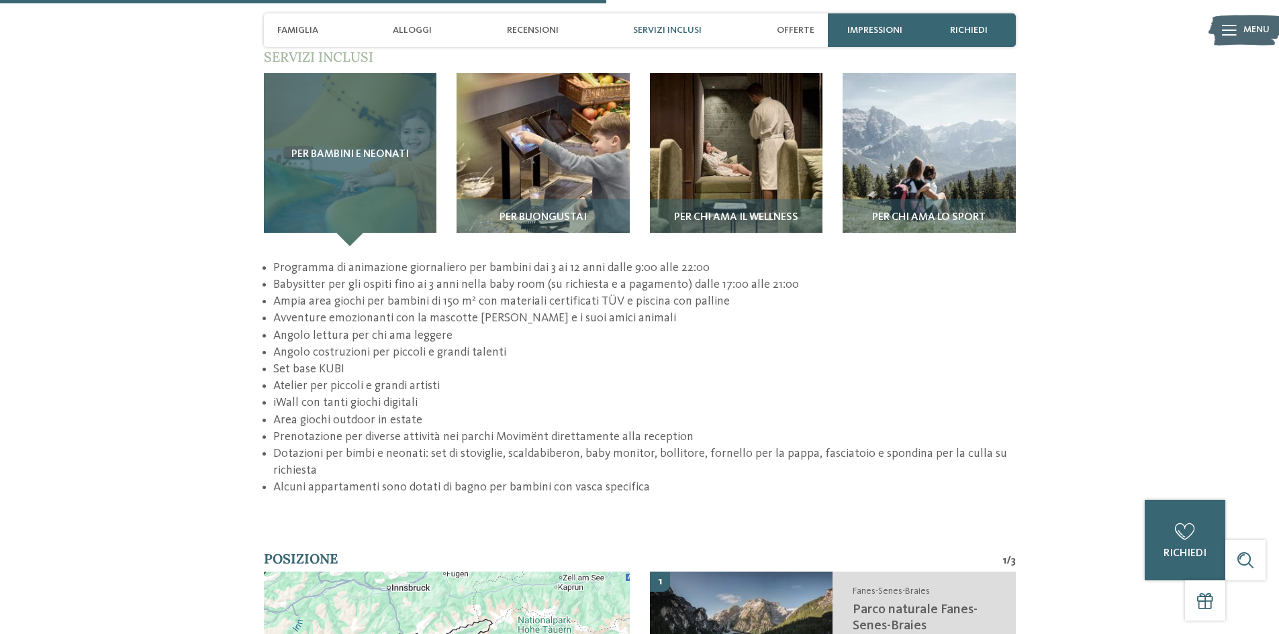
scroll to position [2214, 0]
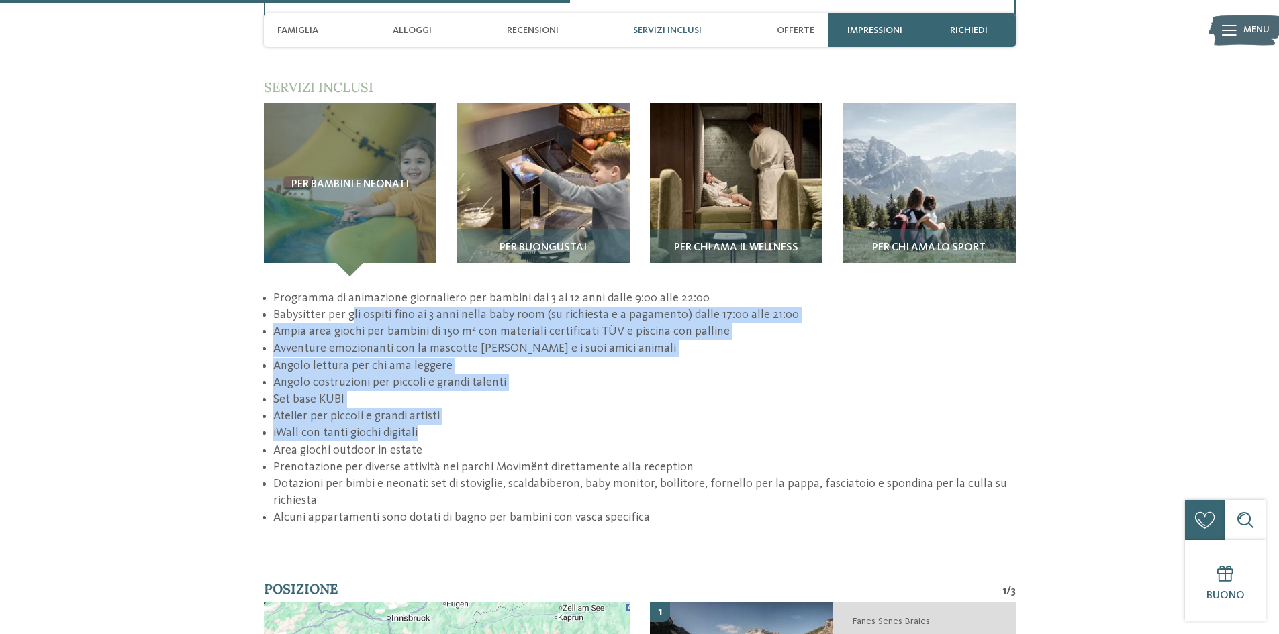
drag, startPoint x: 352, startPoint y: 253, endPoint x: 440, endPoint y: 381, distance: 155.5
click at [440, 381] on ul "Programma di animazione giornaliero per bambini dai 3 ai 12 anni dalle 9:00 all…" at bounding box center [640, 408] width 752 height 237
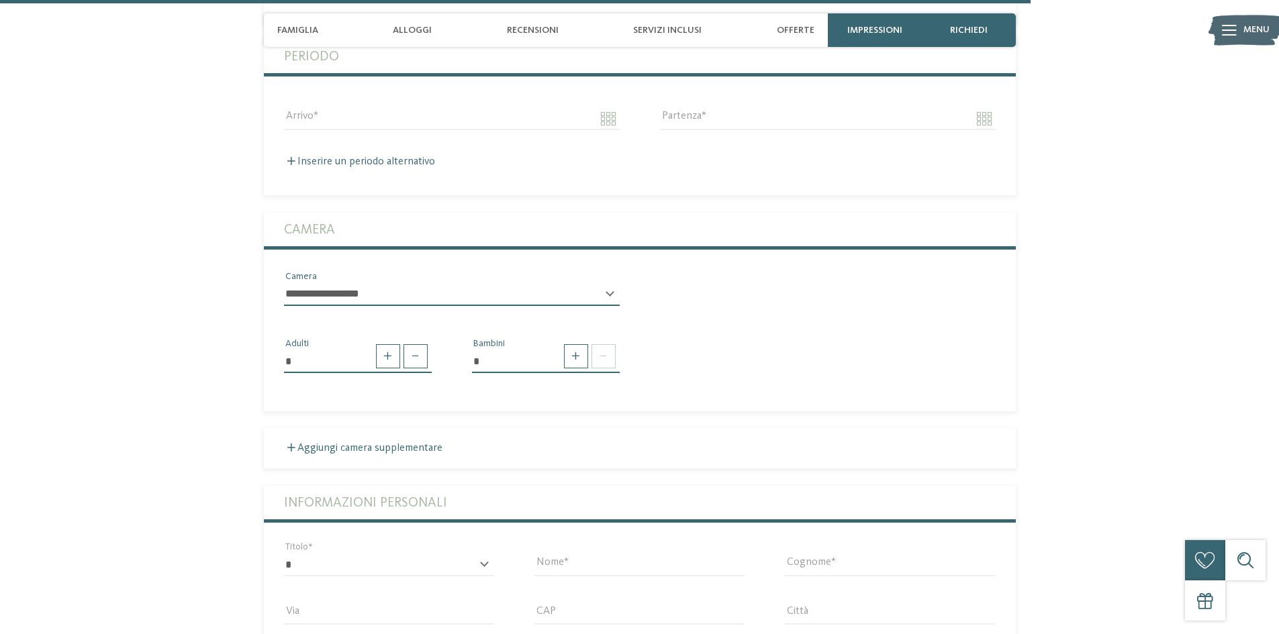
scroll to position [4295, 0]
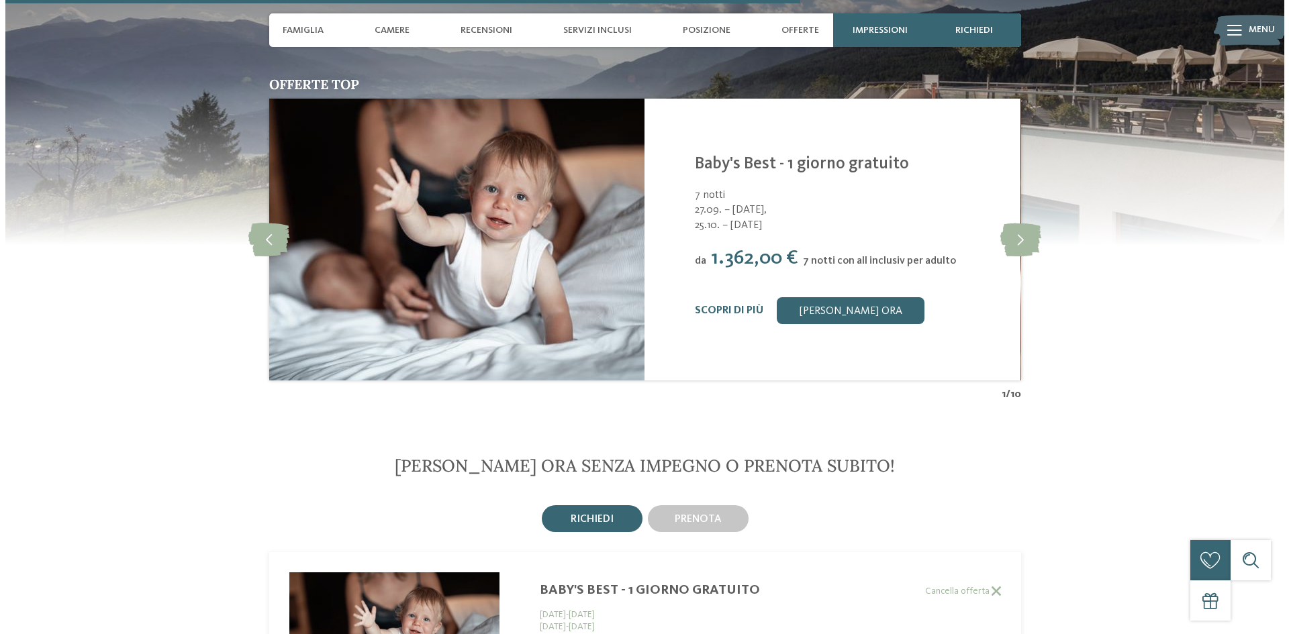
scroll to position [2978, 0]
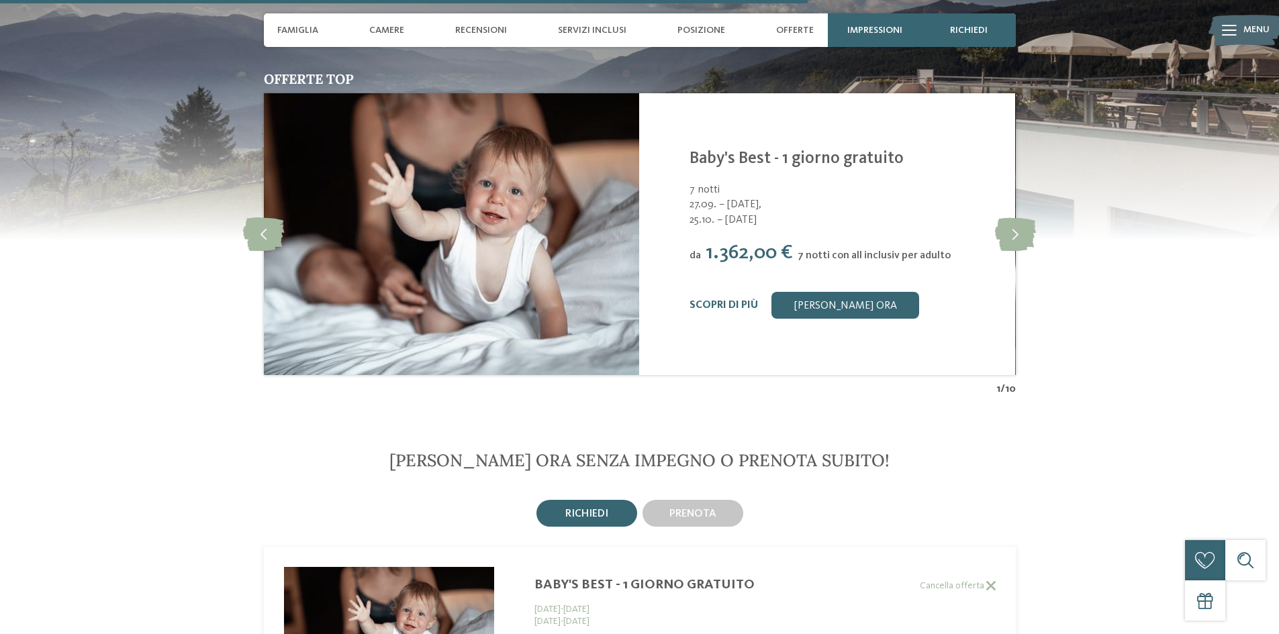
click at [698, 289] on div "Family Home Alpenhof **** [GEOGRAPHIC_DATA]-[GEOGRAPHIC_DATA] - [GEOGRAPHIC_DAT…" at bounding box center [827, 234] width 376 height 282
click at [711, 292] on div "Scopri di più Richiedi ora" at bounding box center [844, 305] width 309 height 27
click at [712, 300] on link "Scopri di più" at bounding box center [724, 305] width 68 height 11
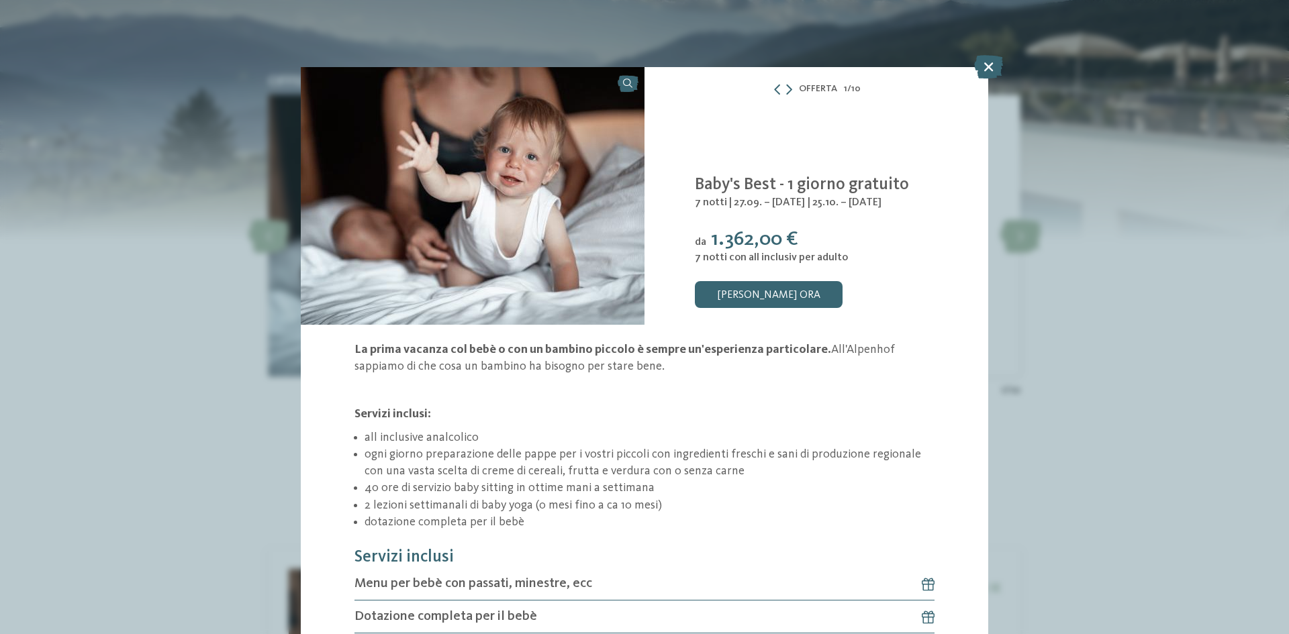
drag, startPoint x: 706, startPoint y: 202, endPoint x: 886, endPoint y: 182, distance: 181.7
click at [886, 182] on div "Family Home Alpenhof **** [GEOGRAPHIC_DATA]-[GEOGRAPHIC_DATA] - [GEOGRAPHIC_DAT…" at bounding box center [817, 196] width 344 height 258
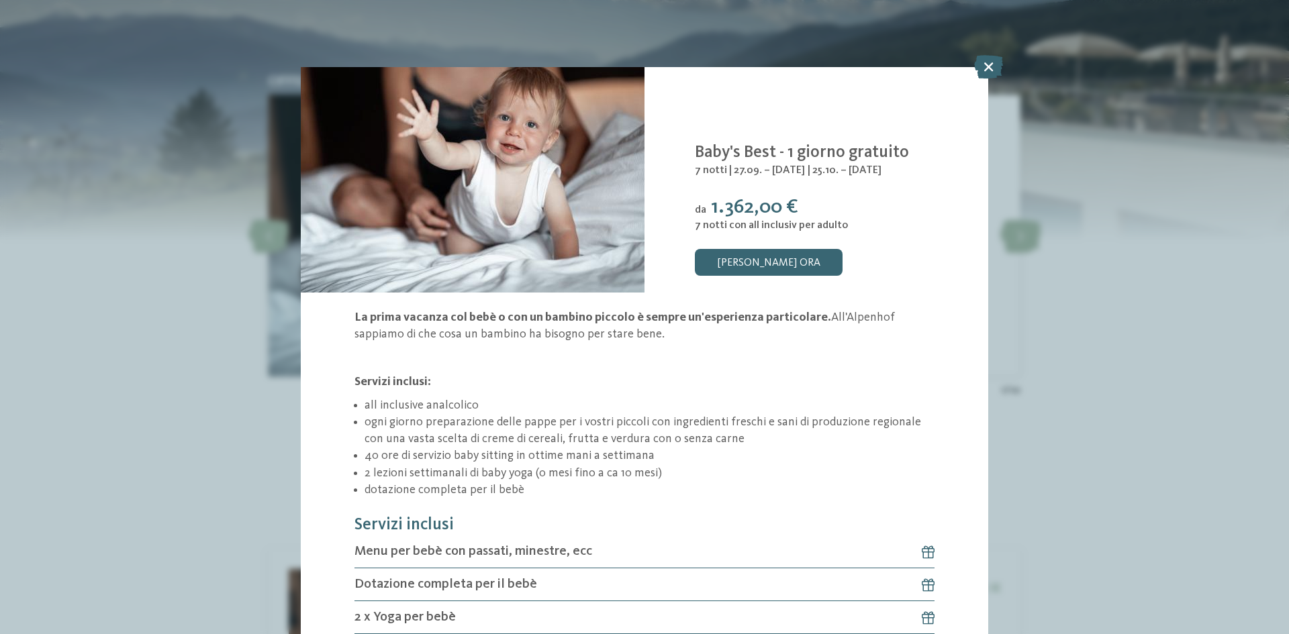
scroll to position [96, 0]
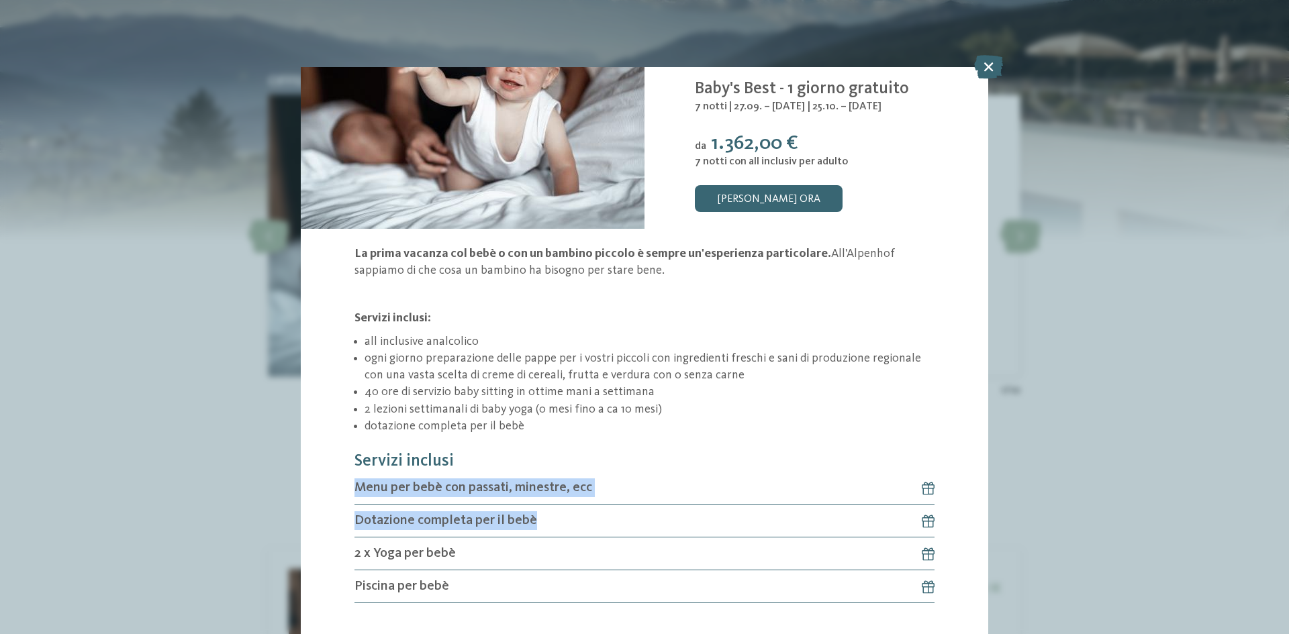
drag, startPoint x: 621, startPoint y: 512, endPoint x: 637, endPoint y: 455, distance: 59.9
click at [637, 455] on section "Servizi inclusi Menu per bebè con passati, minestre, ecc Dotazione completa per…" at bounding box center [645, 528] width 580 height 152
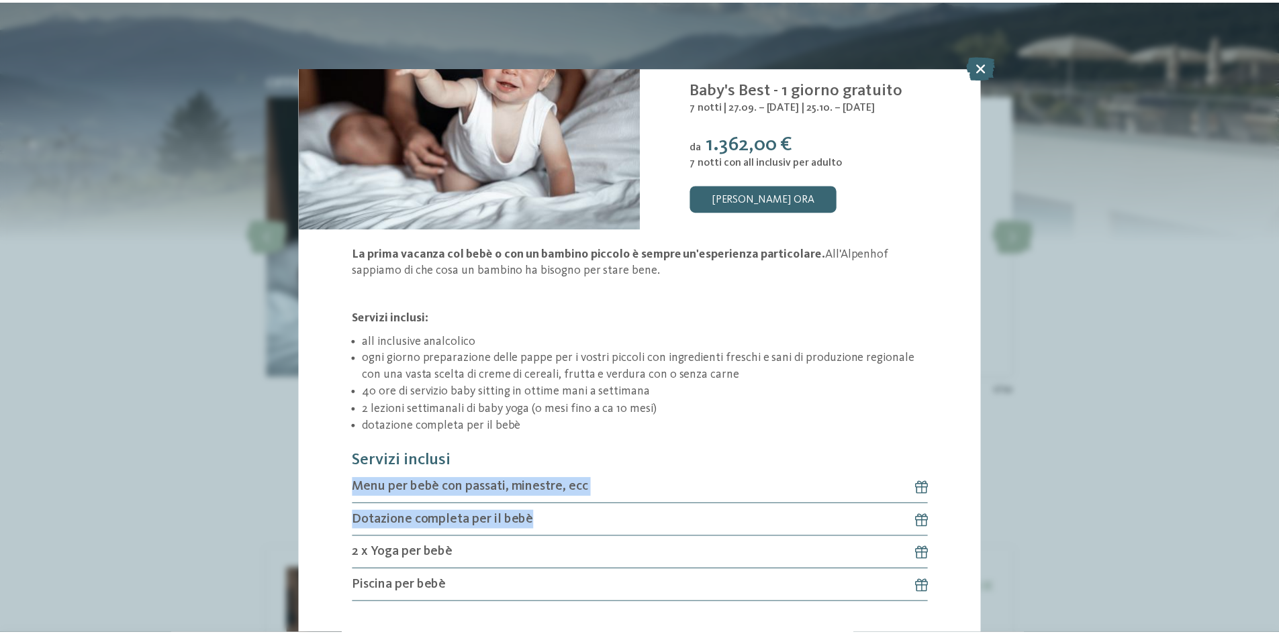
scroll to position [0, 0]
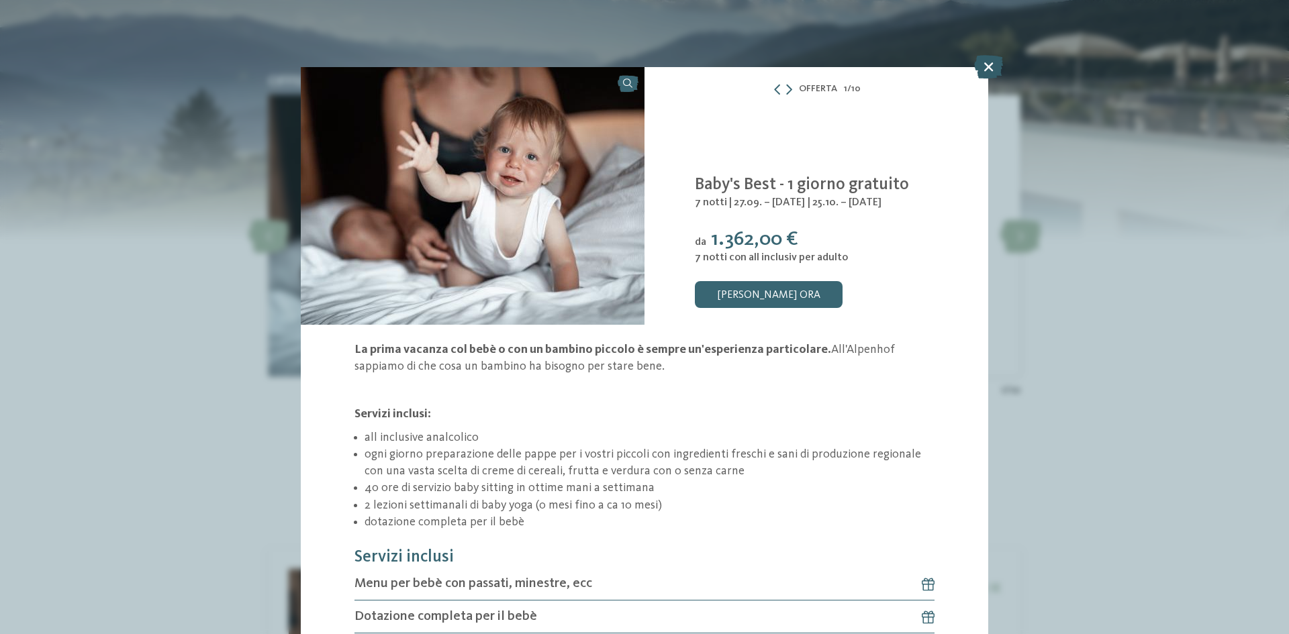
click at [987, 67] on icon at bounding box center [988, 66] width 29 height 23
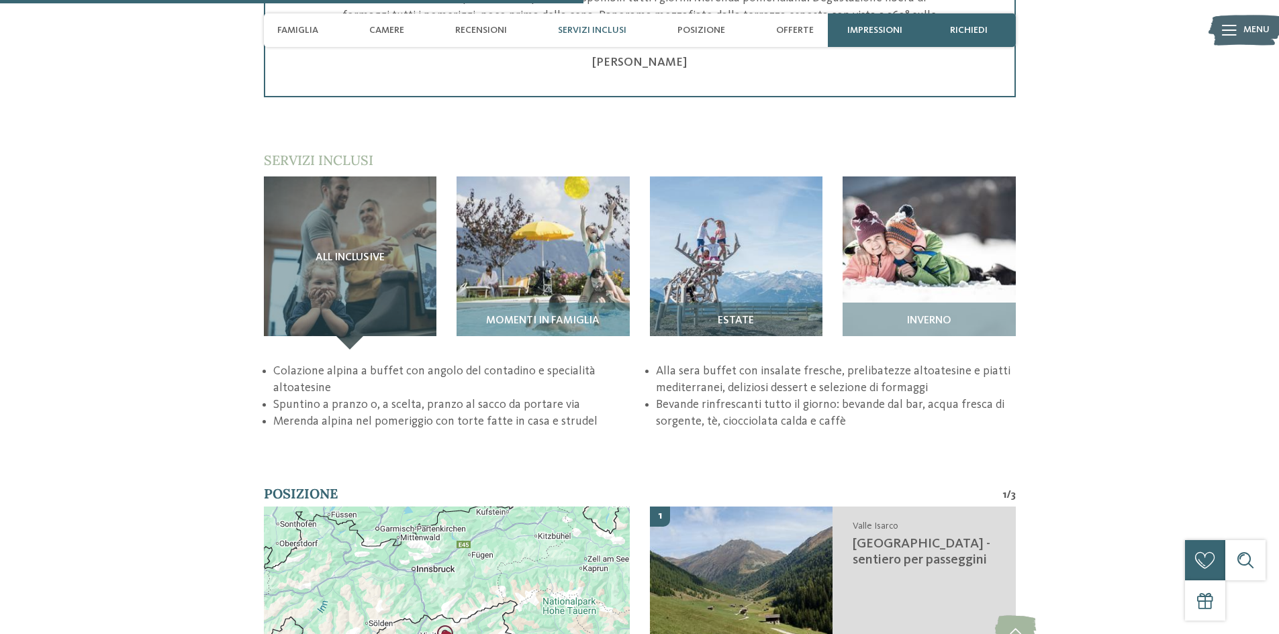
scroll to position [1836, 0]
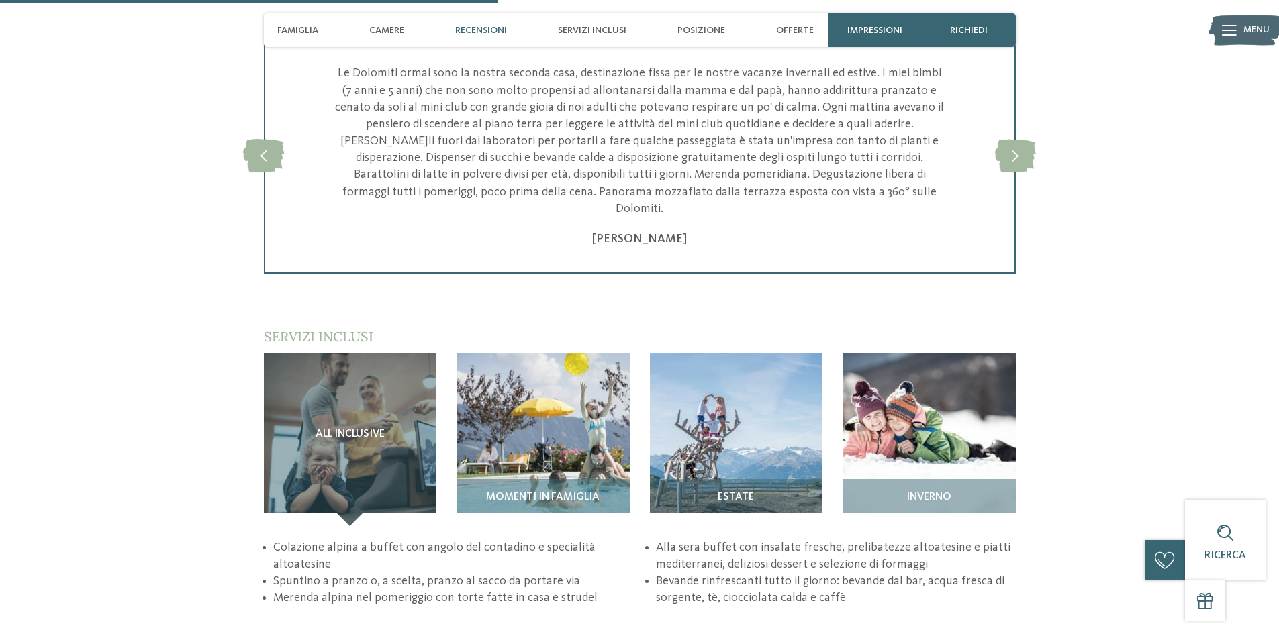
click at [742, 34] on div "Famiglia Camere Recensioni Servizi inclusi Posizione Offerte" at bounding box center [546, 30] width 551 height 34
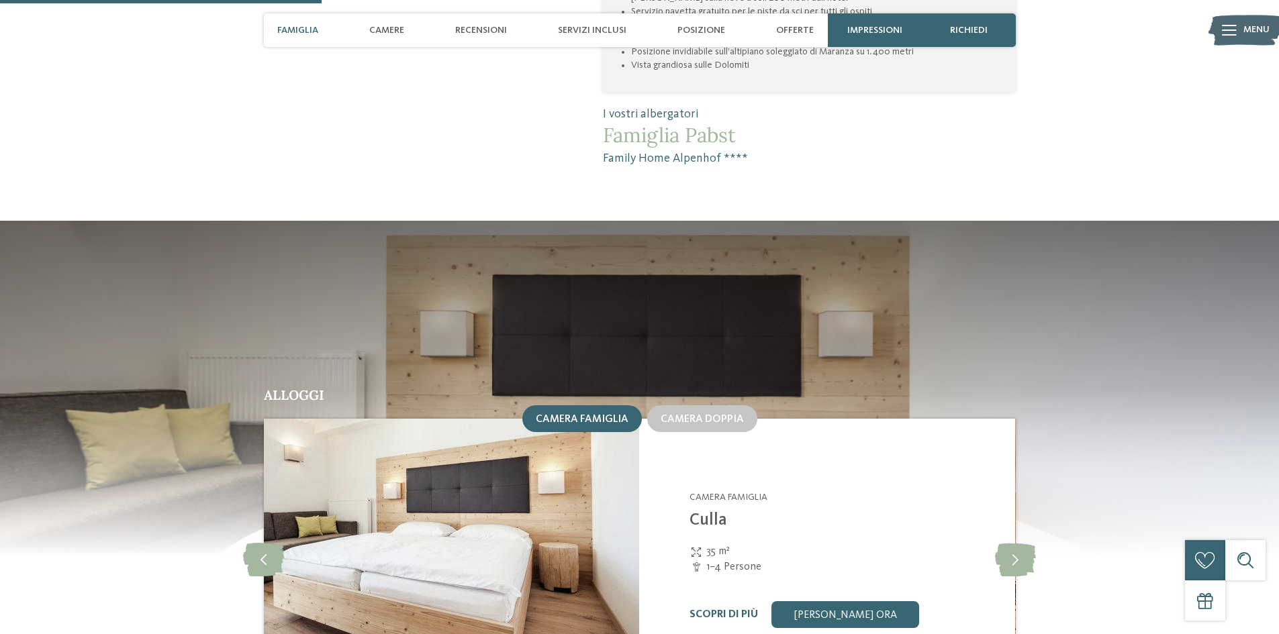
scroll to position [1031, 0]
